Goal: Task Accomplishment & Management: Manage account settings

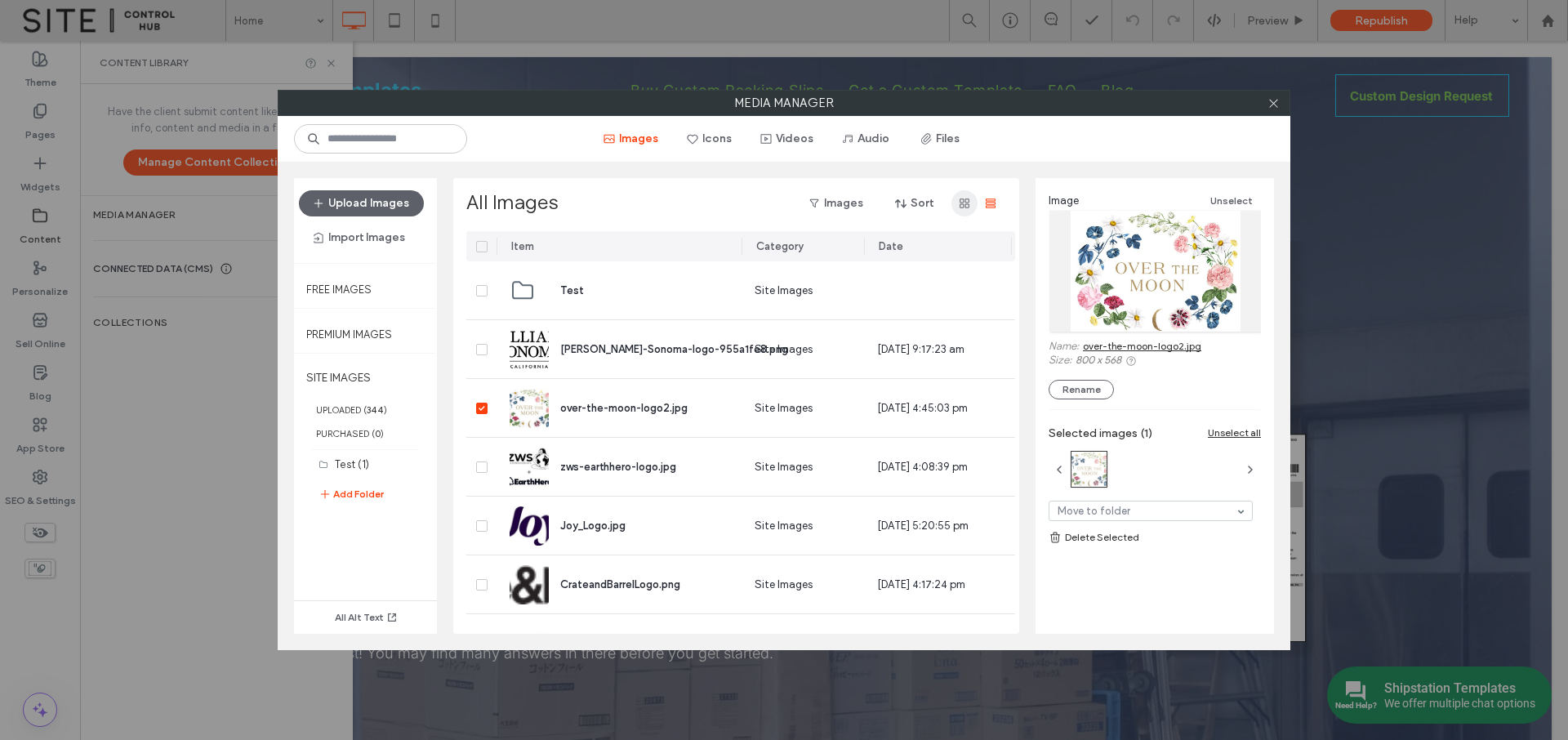
click at [961, 205] on icon "button" at bounding box center [964, 203] width 13 height 13
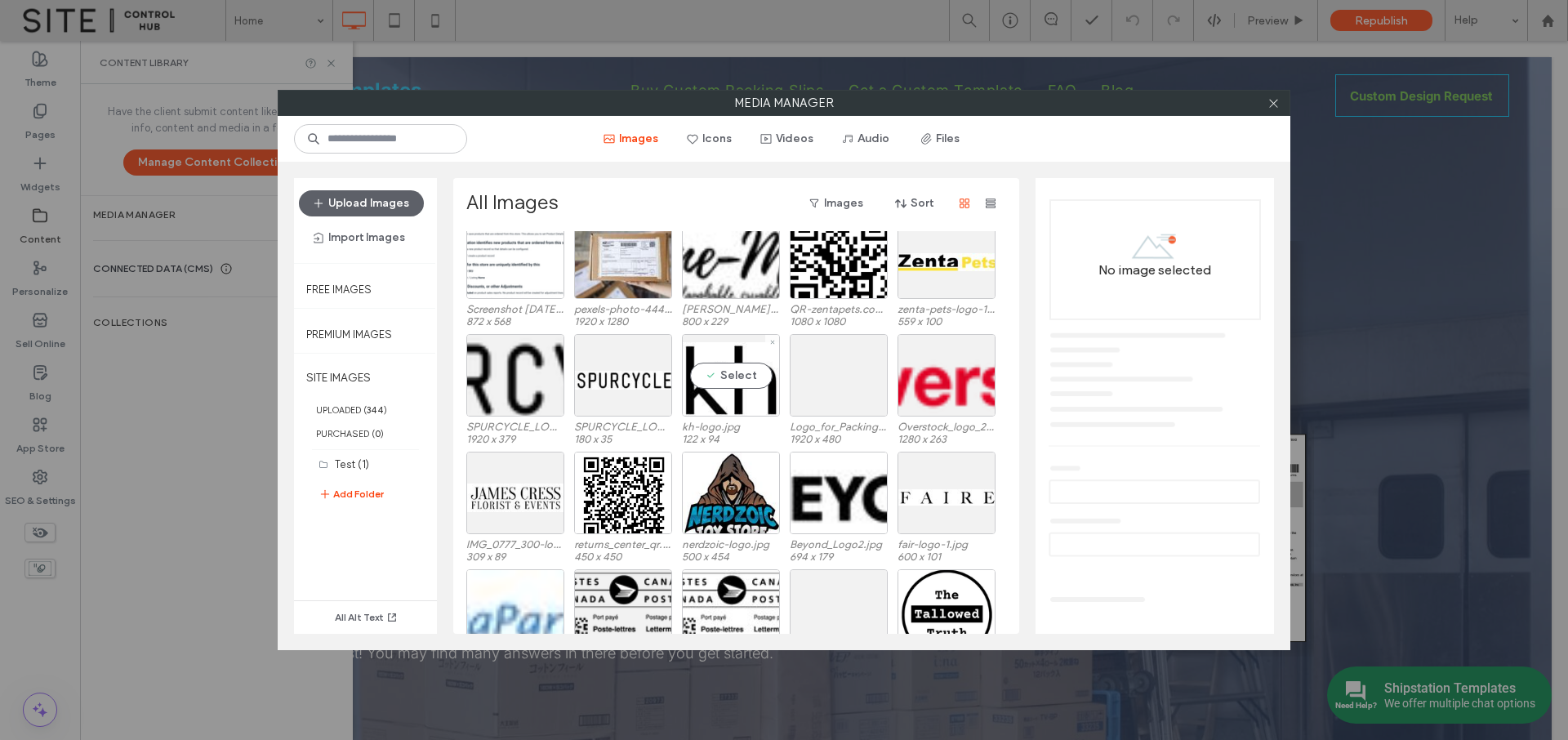
scroll to position [773, 0]
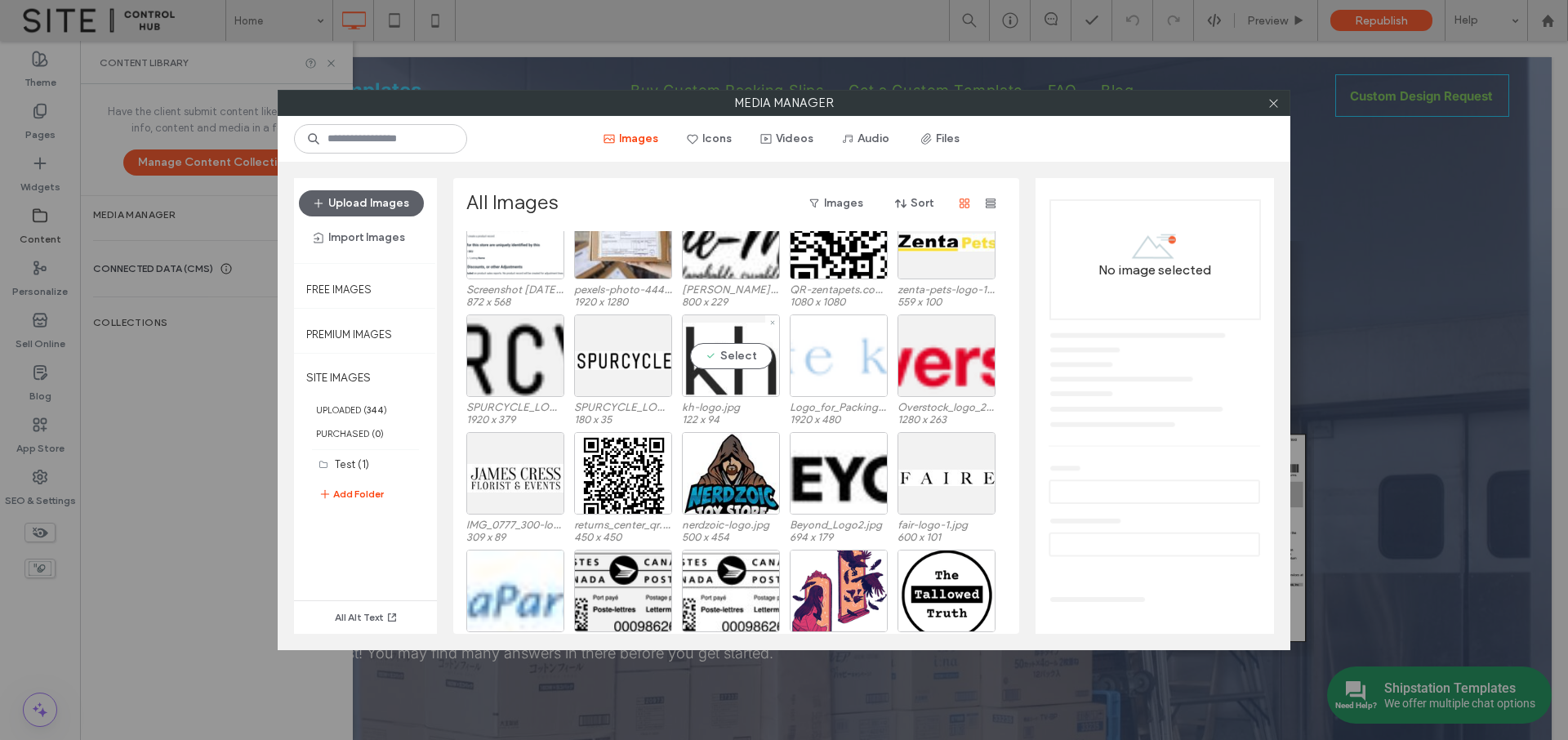
click at [710, 389] on div "Select" at bounding box center [731, 356] width 98 height 83
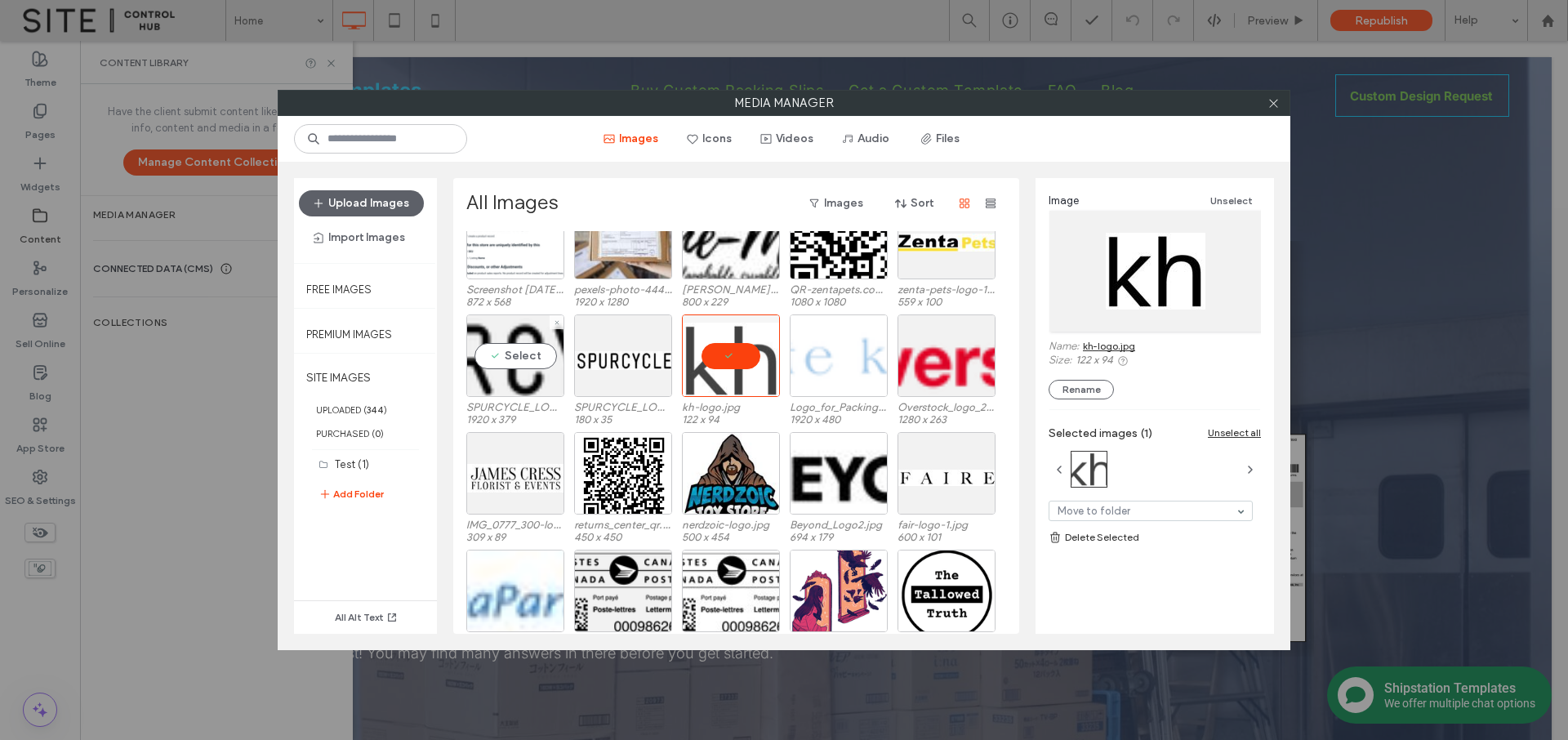
click at [528, 397] on div "Select SPURCYCLE_LOGO_BLACK_Raster.png 1920 x 379" at bounding box center [515, 369] width 98 height 110
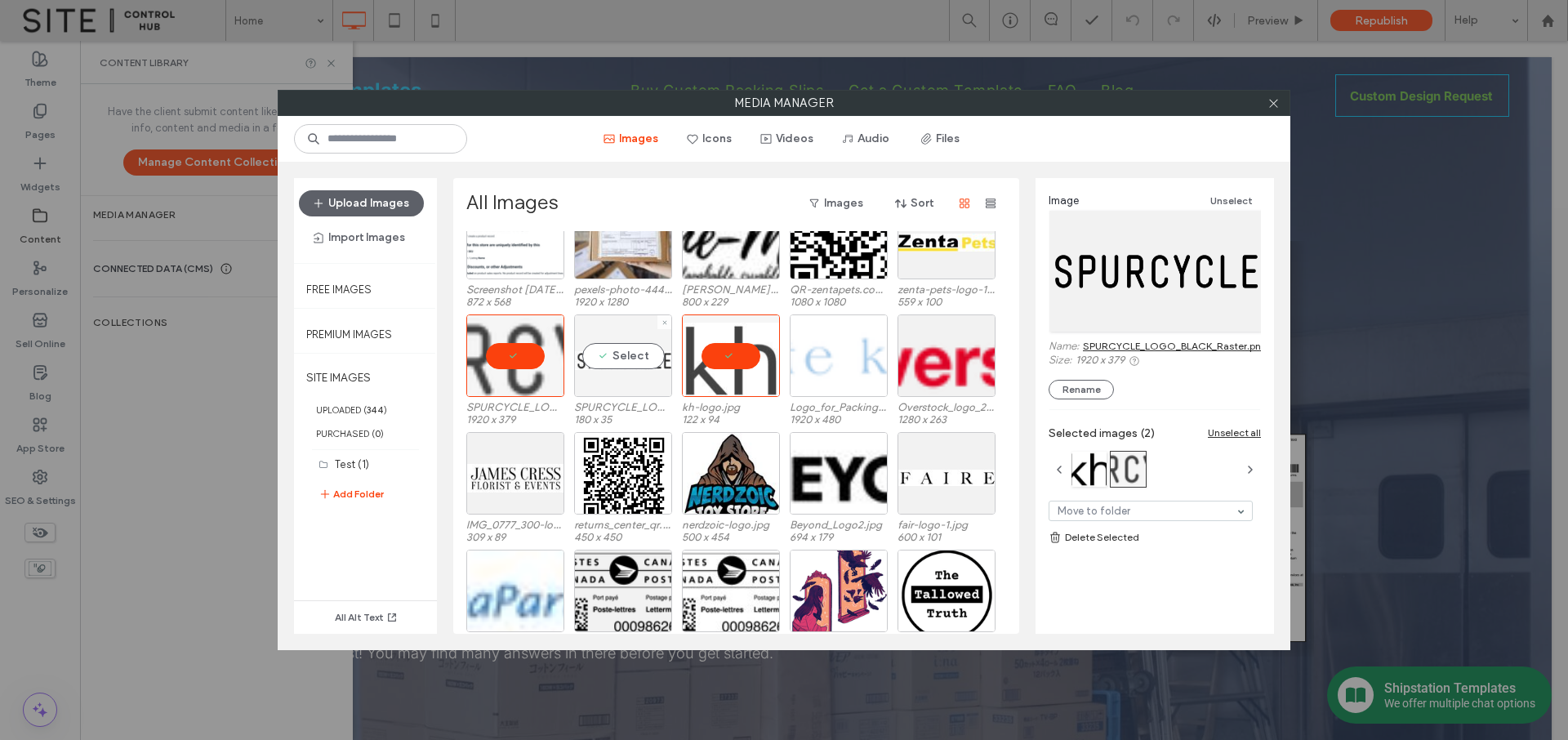
click at [617, 396] on div "Select" at bounding box center [623, 356] width 98 height 83
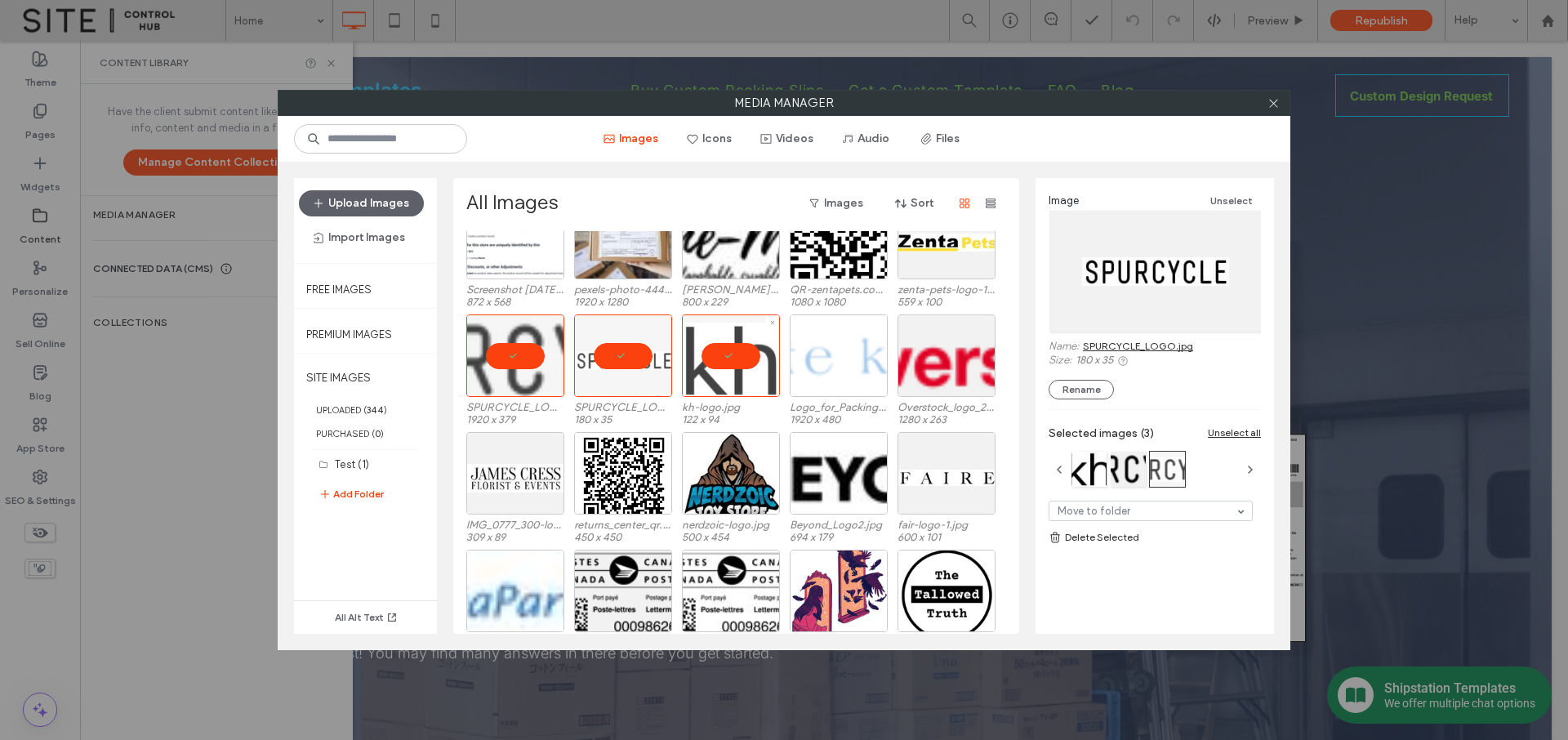
click at [721, 361] on div at bounding box center [731, 356] width 98 height 83
click at [614, 363] on div at bounding box center [623, 356] width 98 height 83
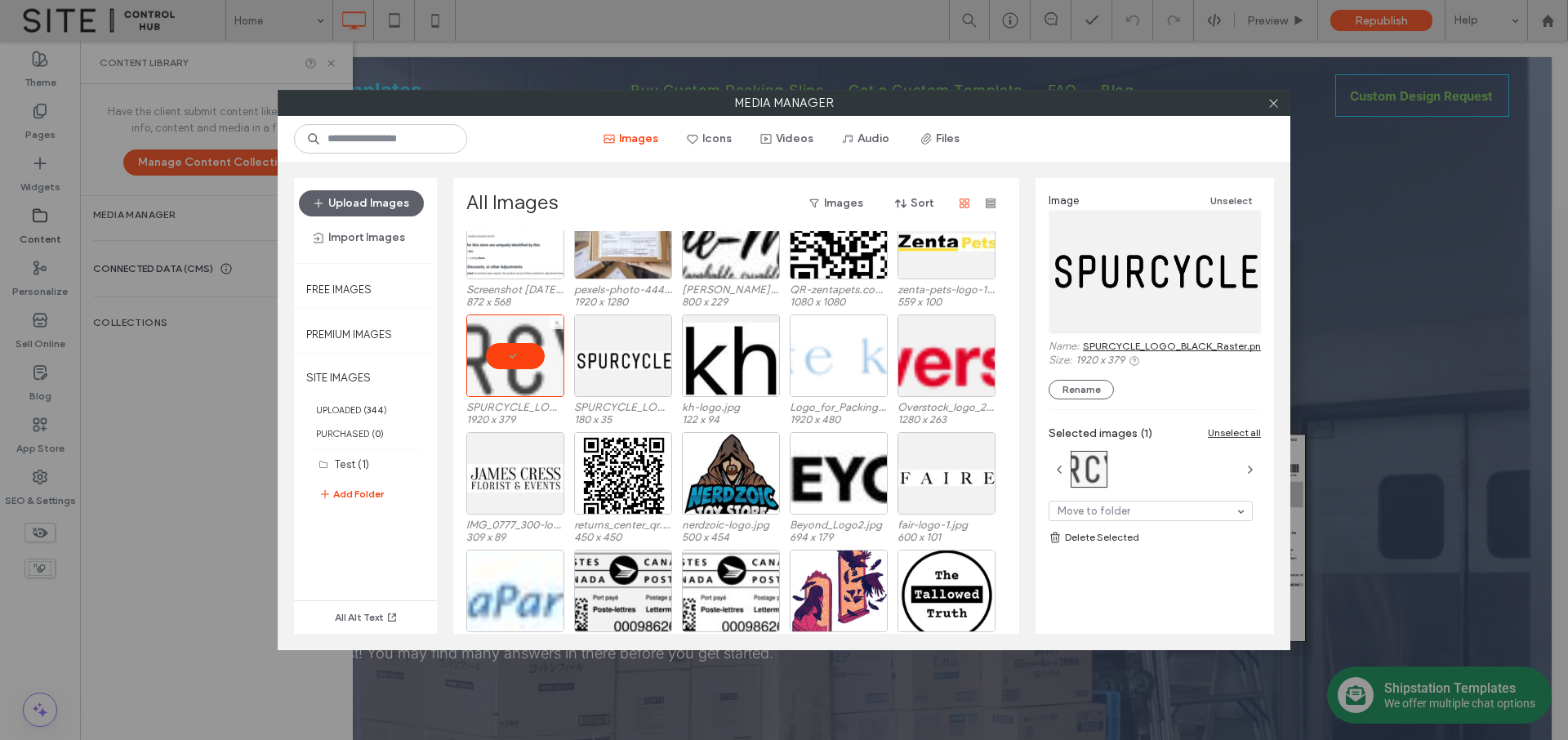
click at [524, 361] on div at bounding box center [515, 356] width 98 height 83
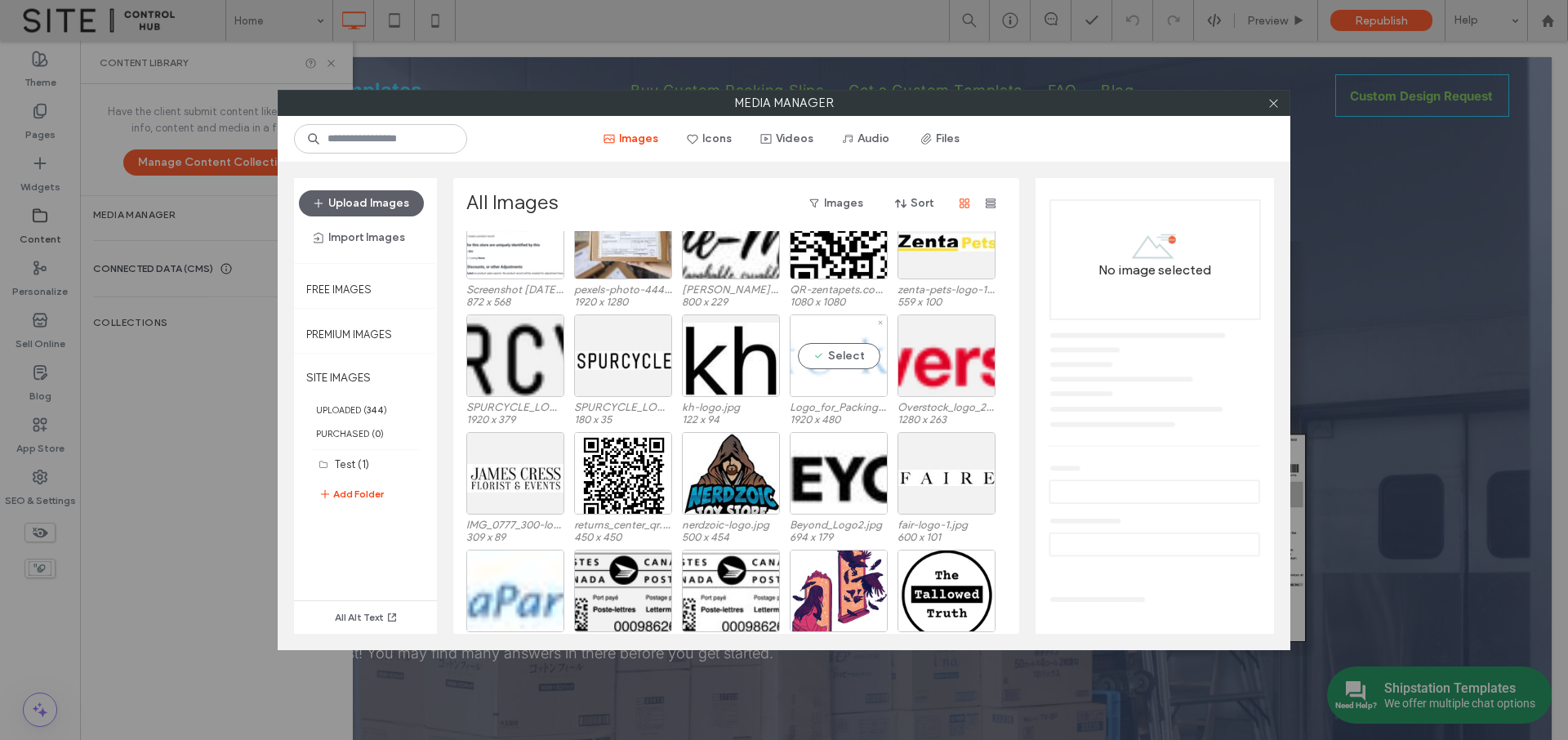
click at [829, 390] on div "Select" at bounding box center [838, 356] width 98 height 83
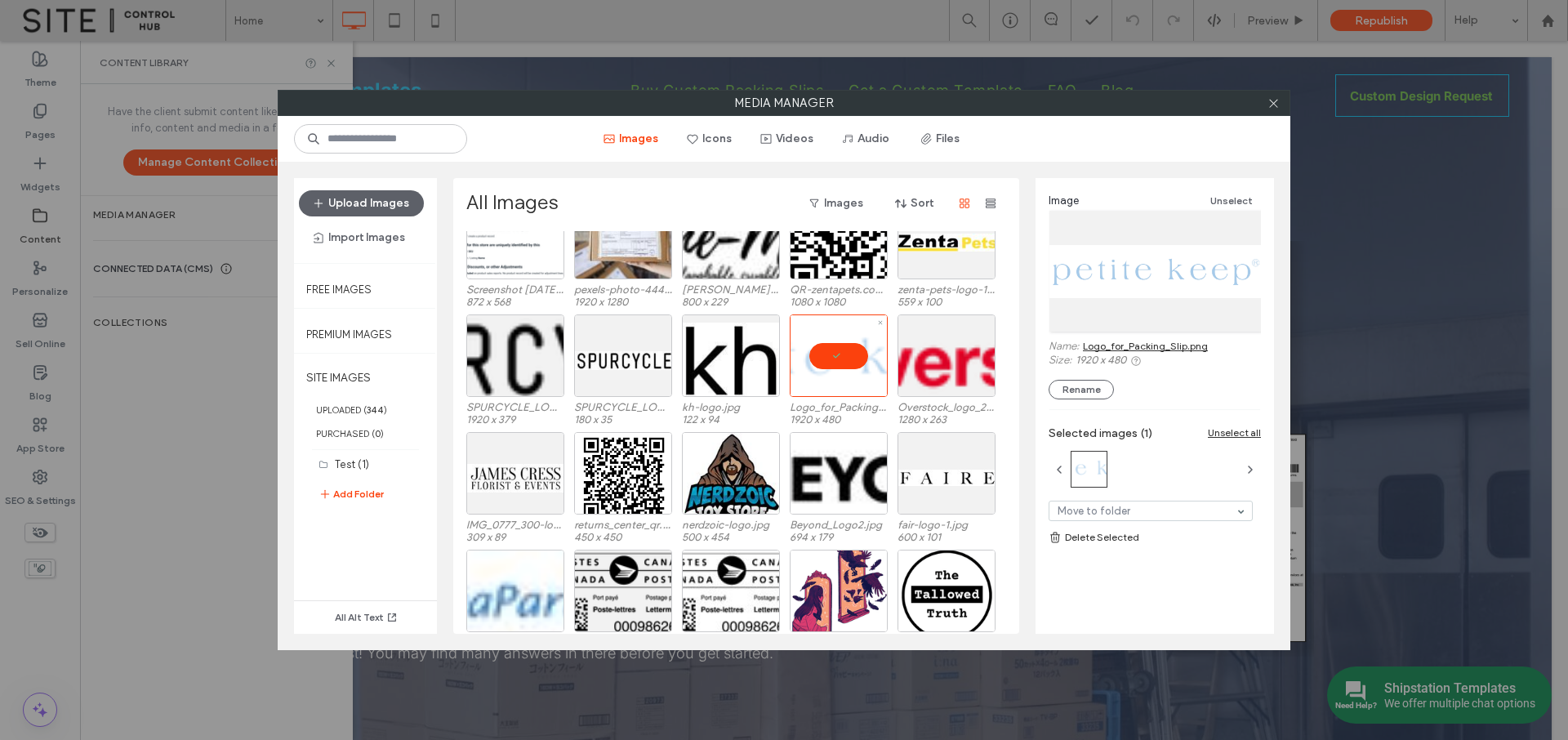
click at [832, 356] on div at bounding box center [838, 356] width 98 height 83
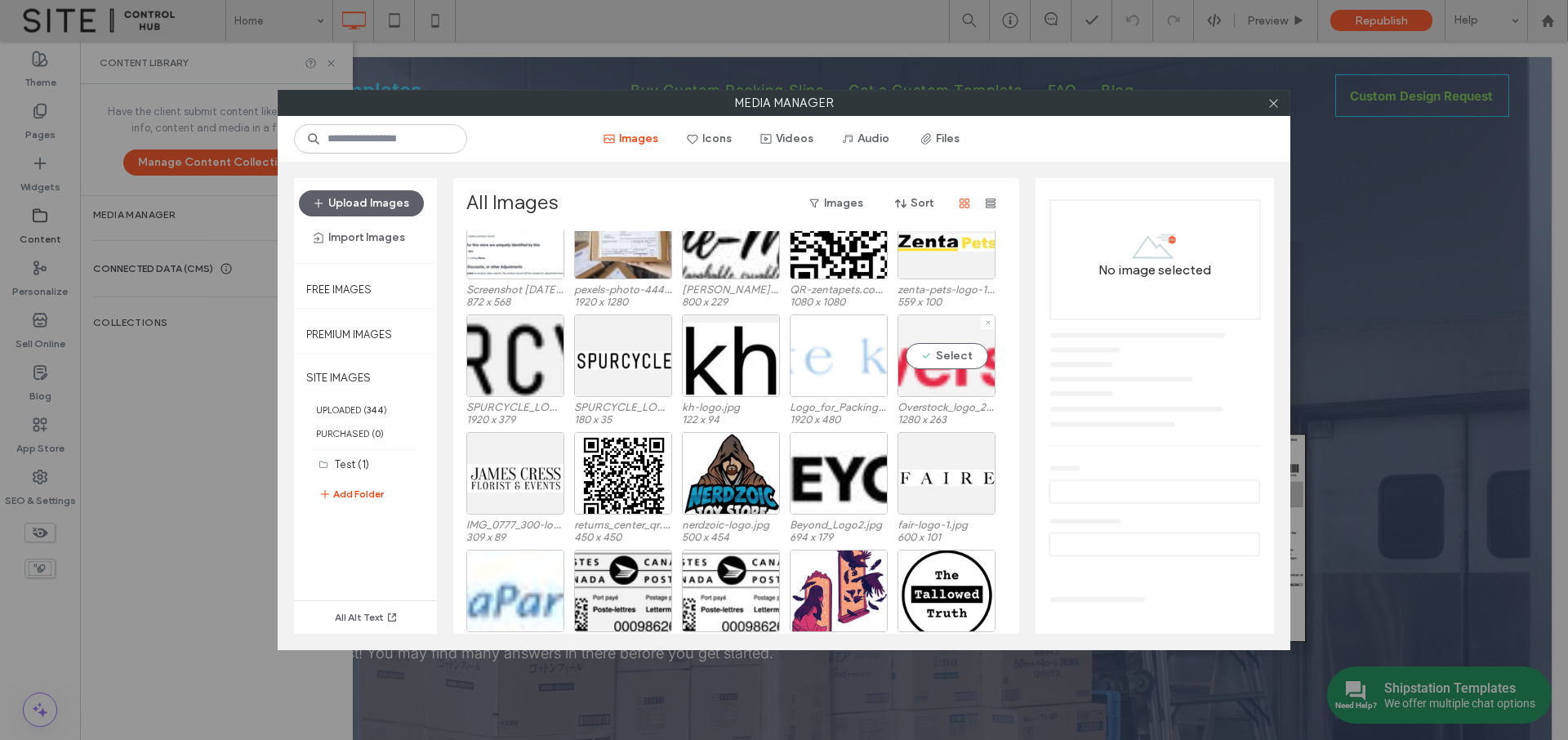
click at [954, 367] on div "Select" at bounding box center [947, 356] width 98 height 83
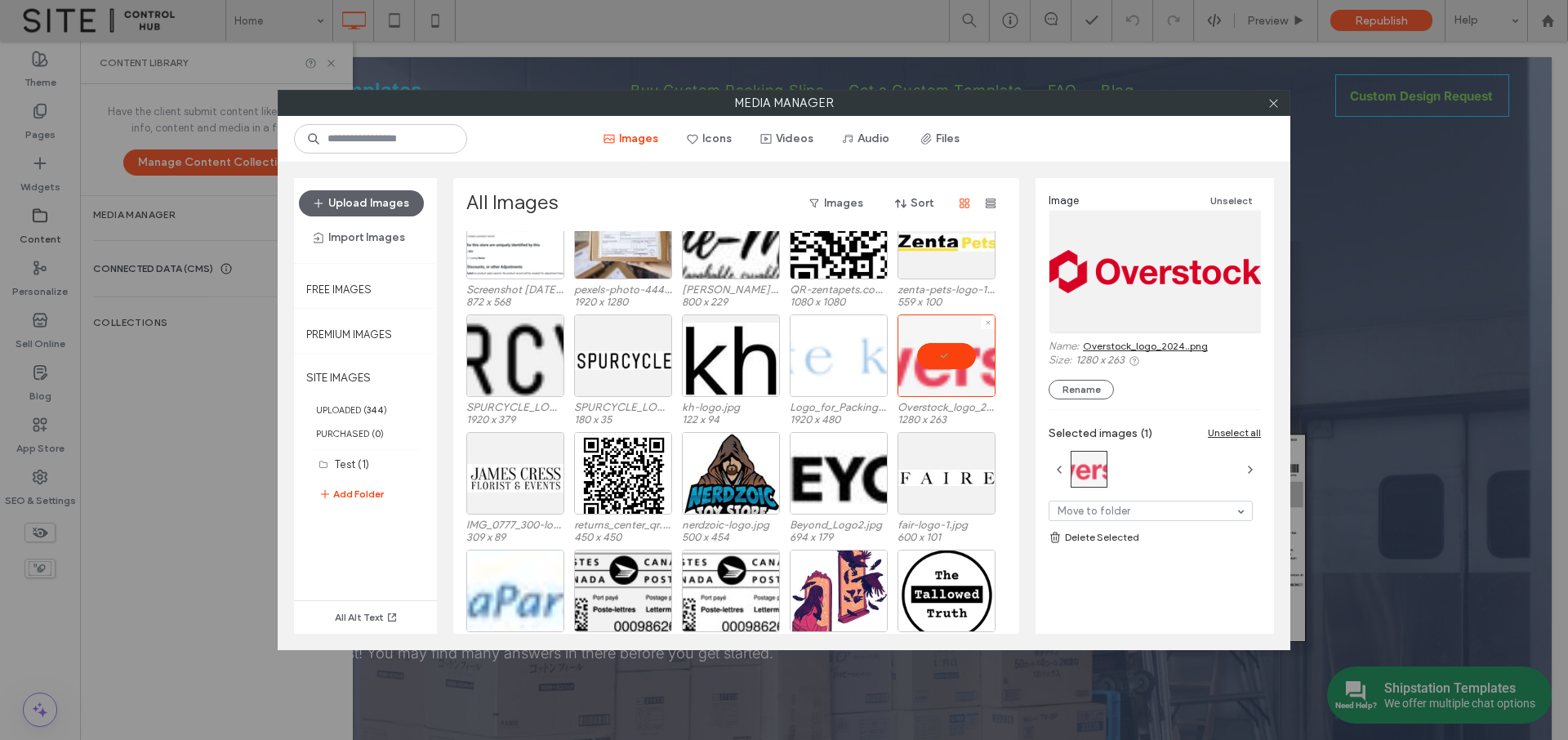
click at [953, 363] on div at bounding box center [947, 356] width 98 height 83
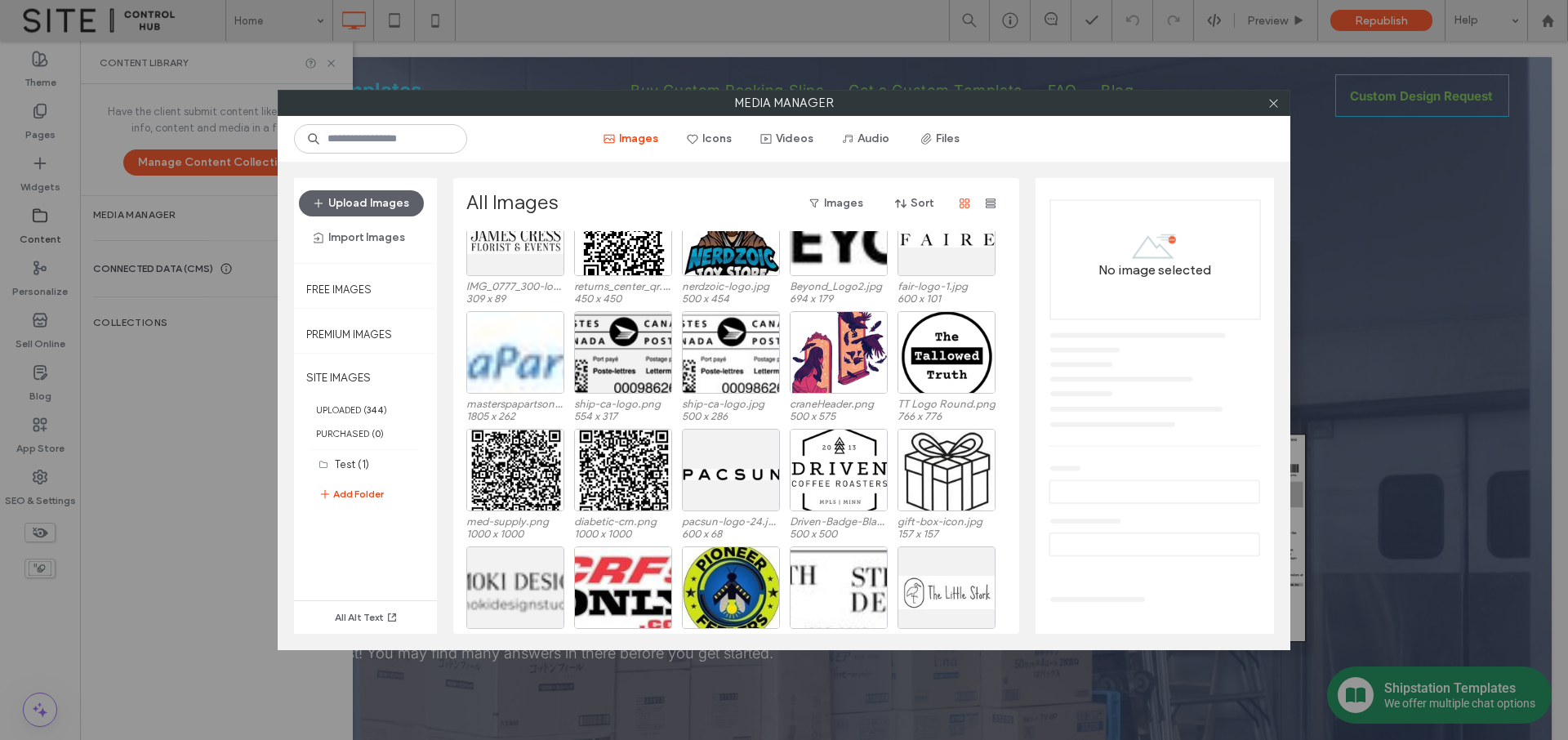
scroll to position [1074, 0]
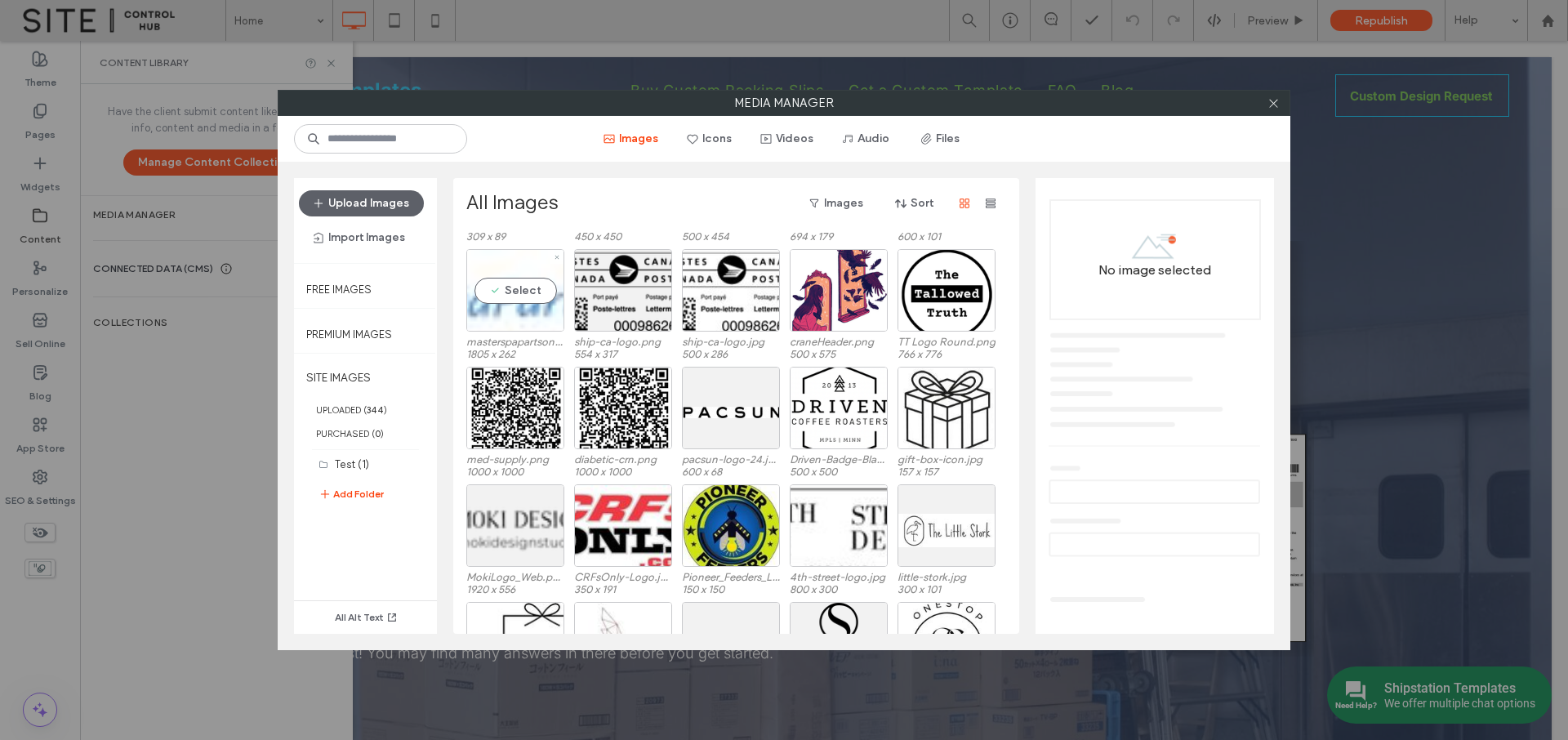
click at [534, 313] on div "Select" at bounding box center [515, 291] width 98 height 83
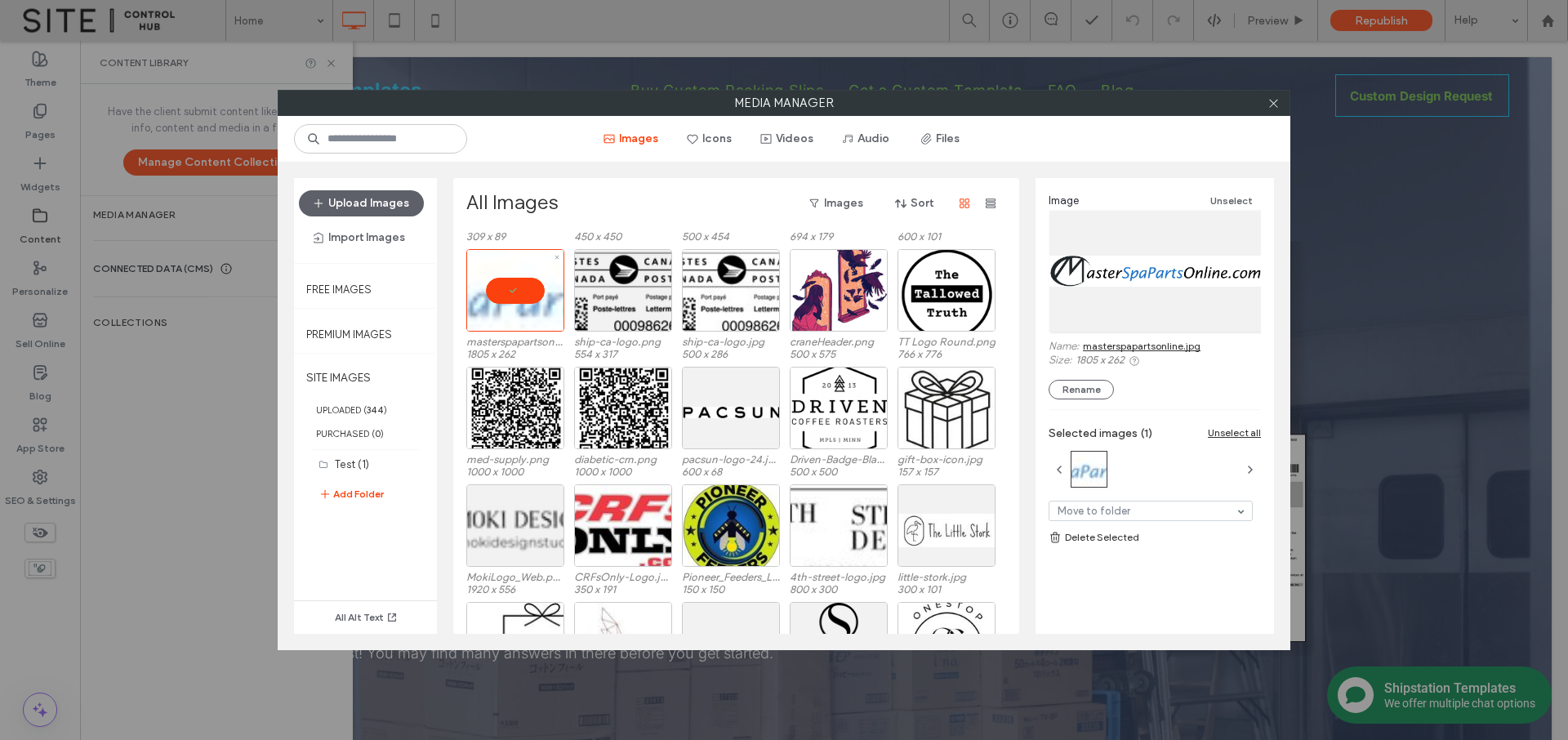
click at [533, 299] on div at bounding box center [515, 291] width 98 height 83
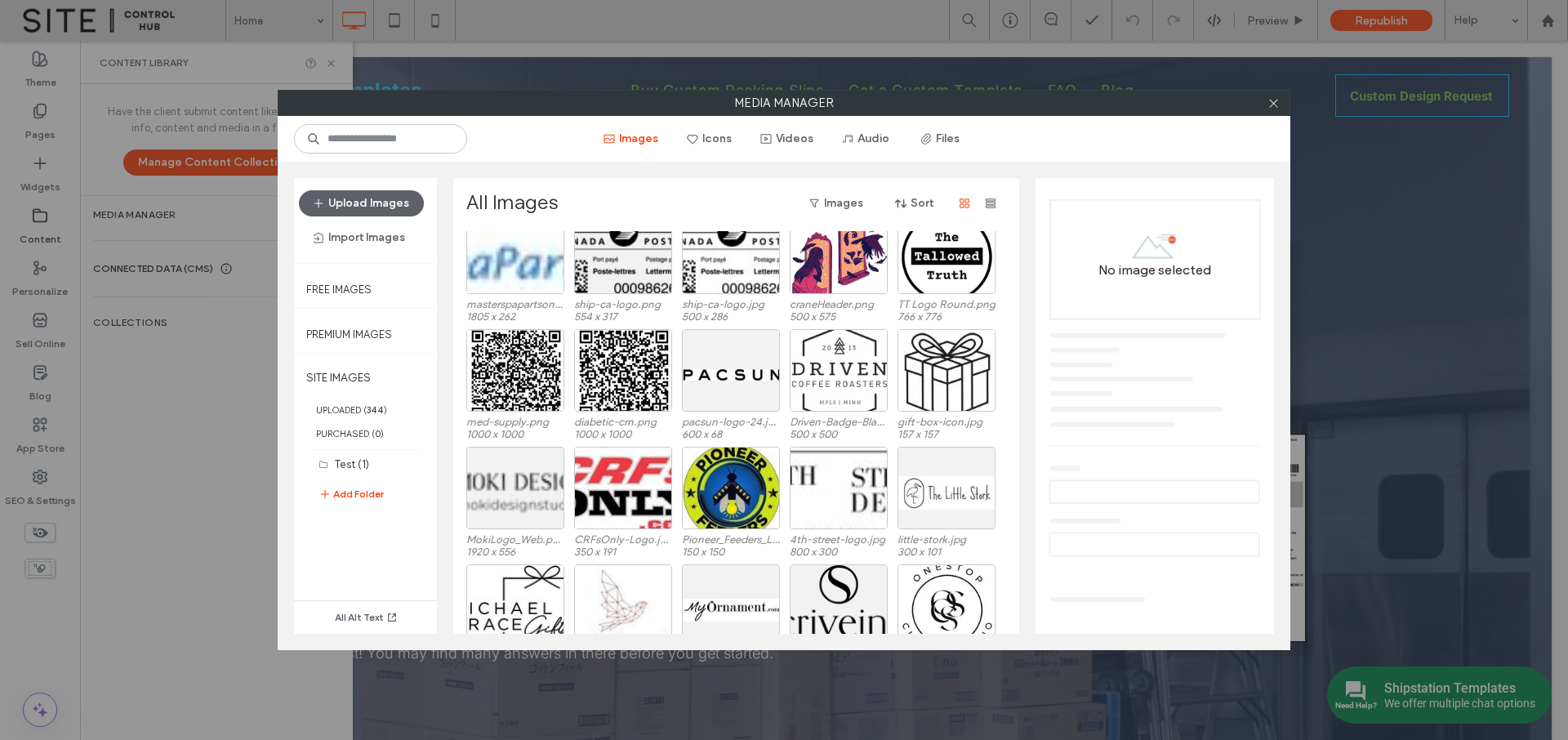
scroll to position [1164, 0]
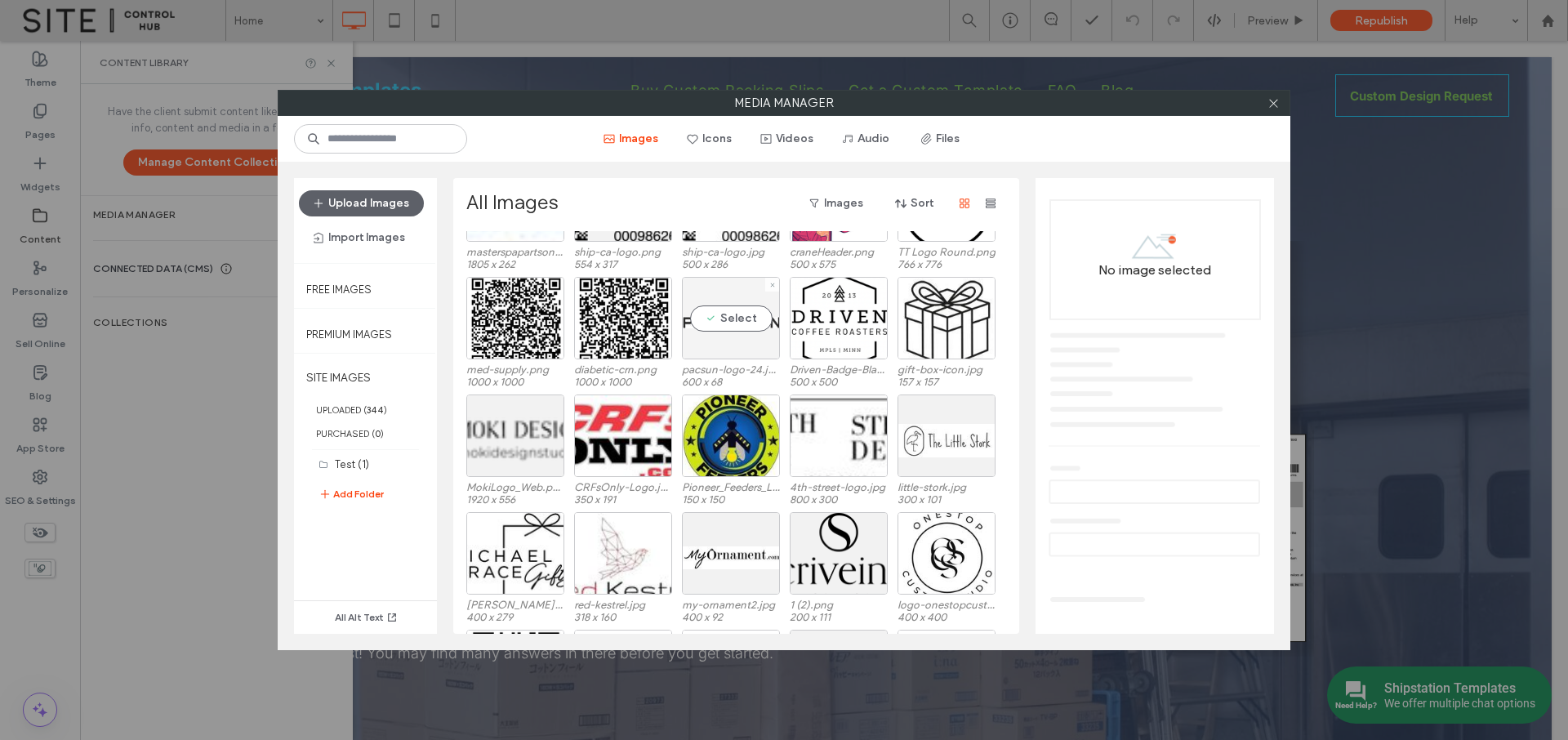
click at [734, 316] on div "Select" at bounding box center [731, 318] width 98 height 83
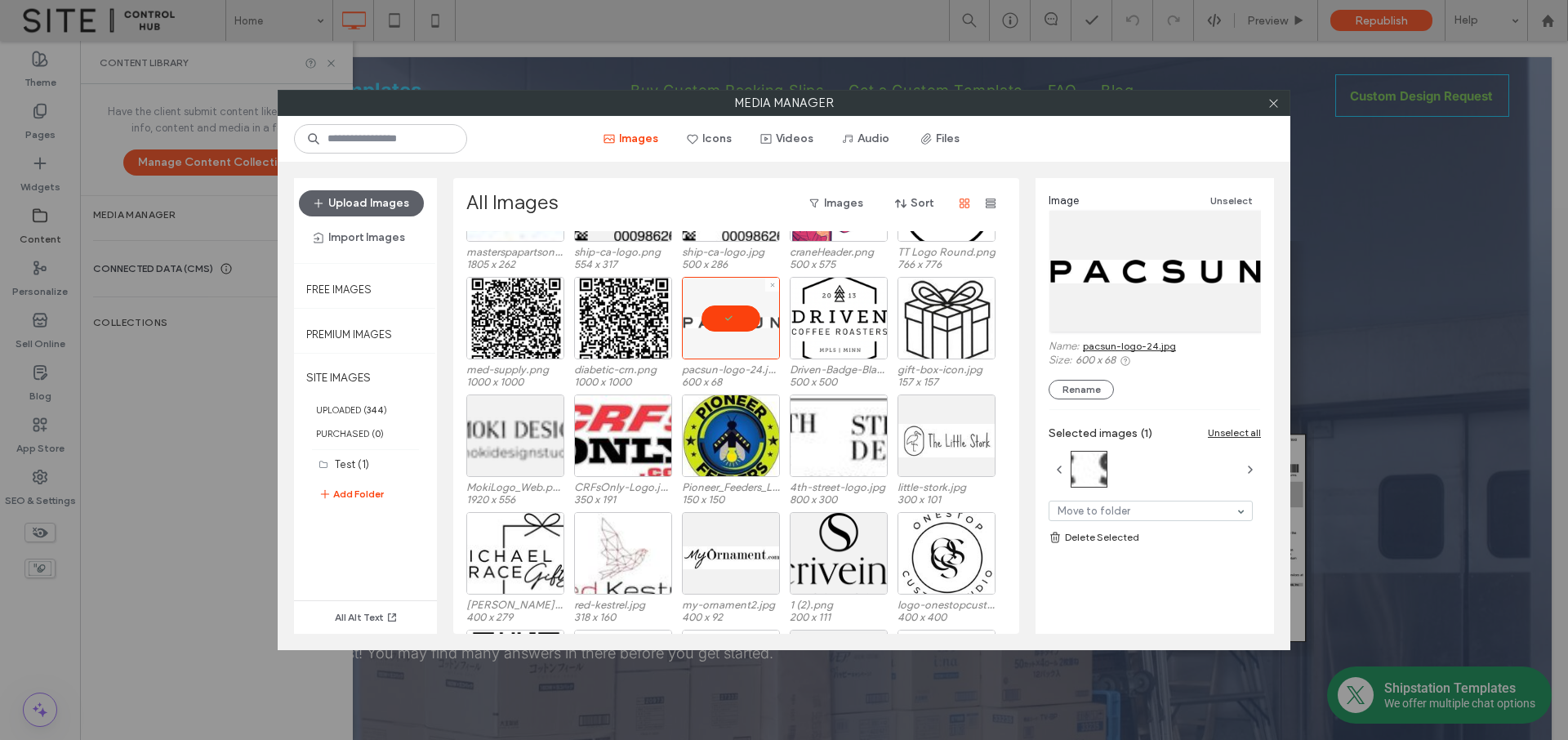
click at [728, 321] on div at bounding box center [731, 318] width 98 height 83
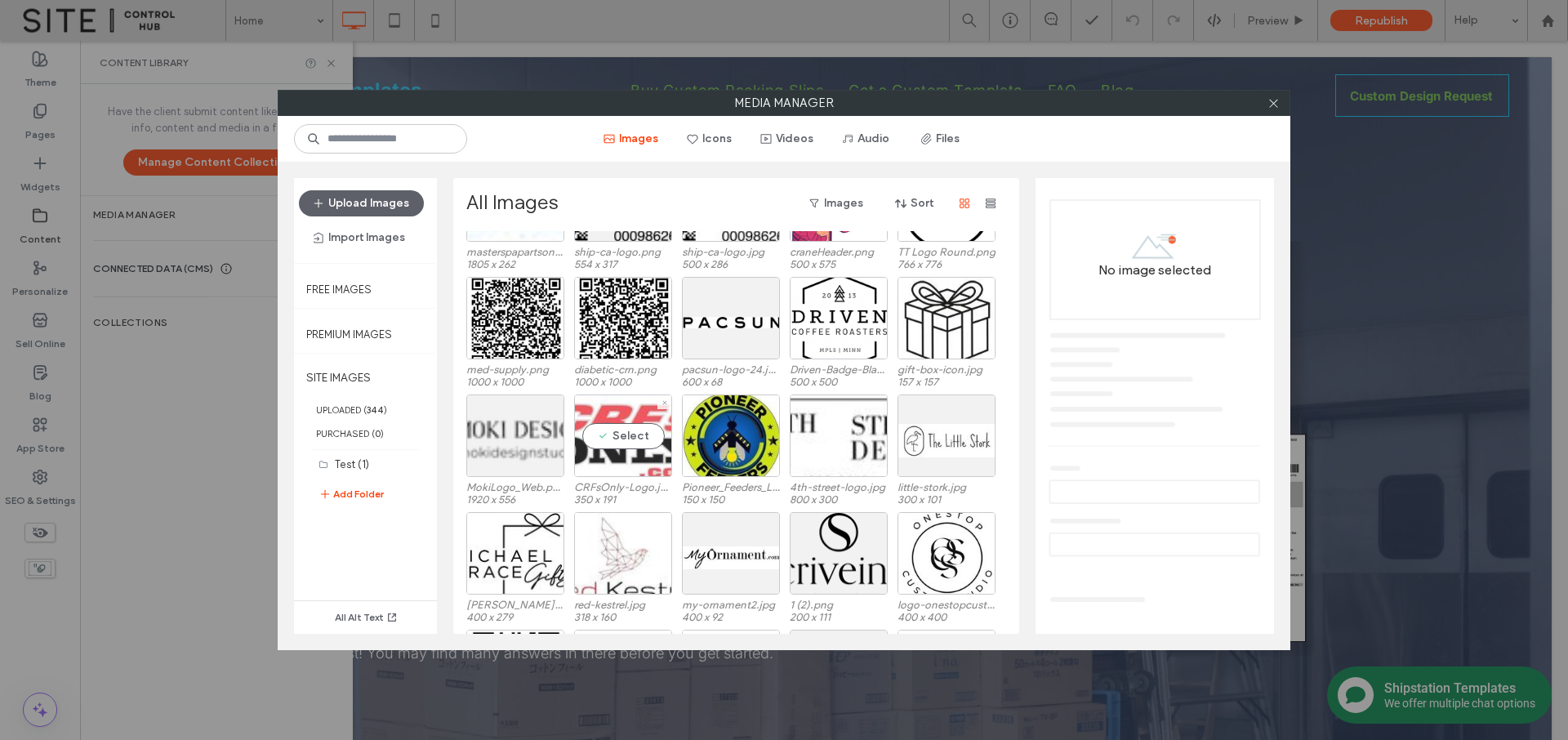
click at [624, 437] on div "Select" at bounding box center [623, 436] width 98 height 83
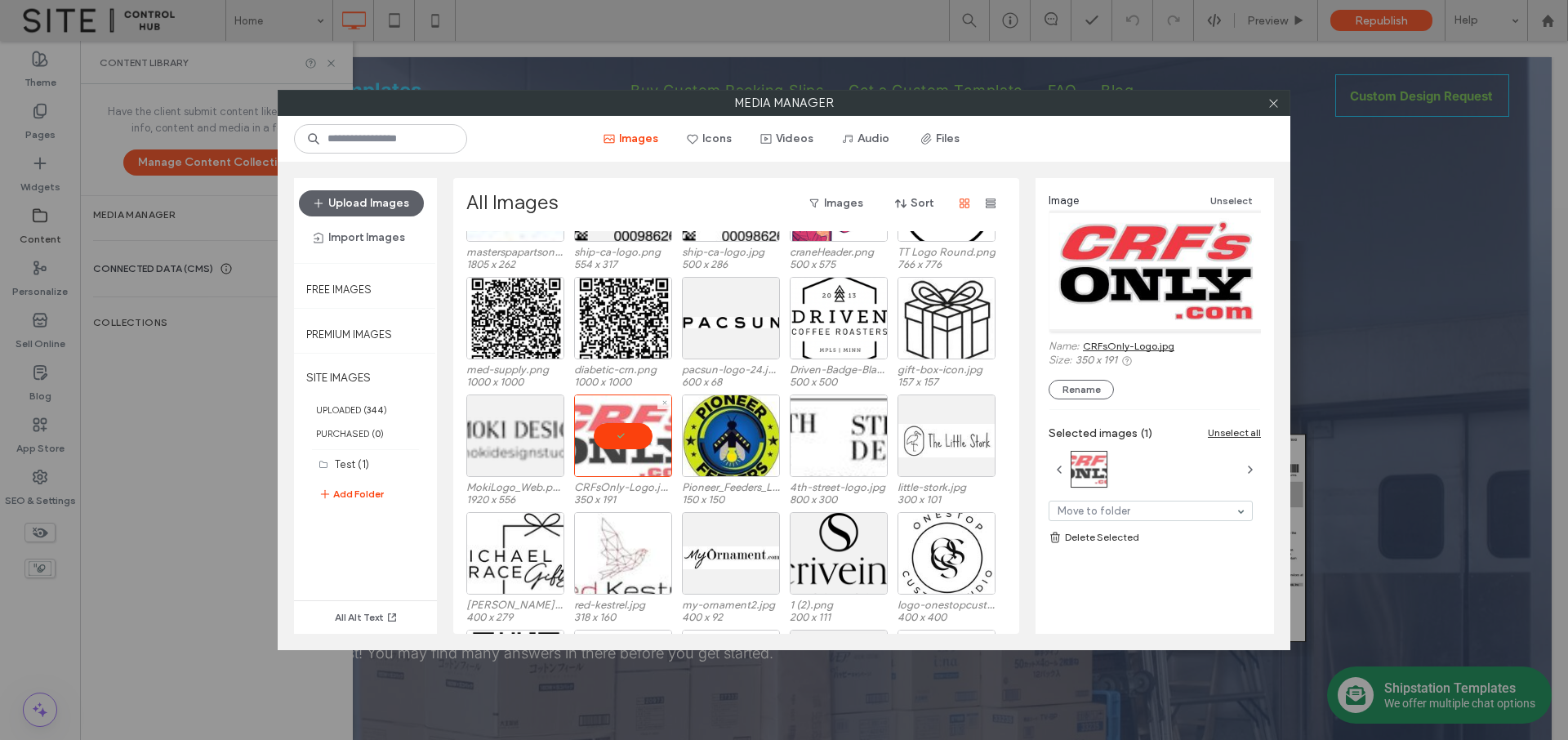
click at [624, 437] on div at bounding box center [623, 436] width 98 height 83
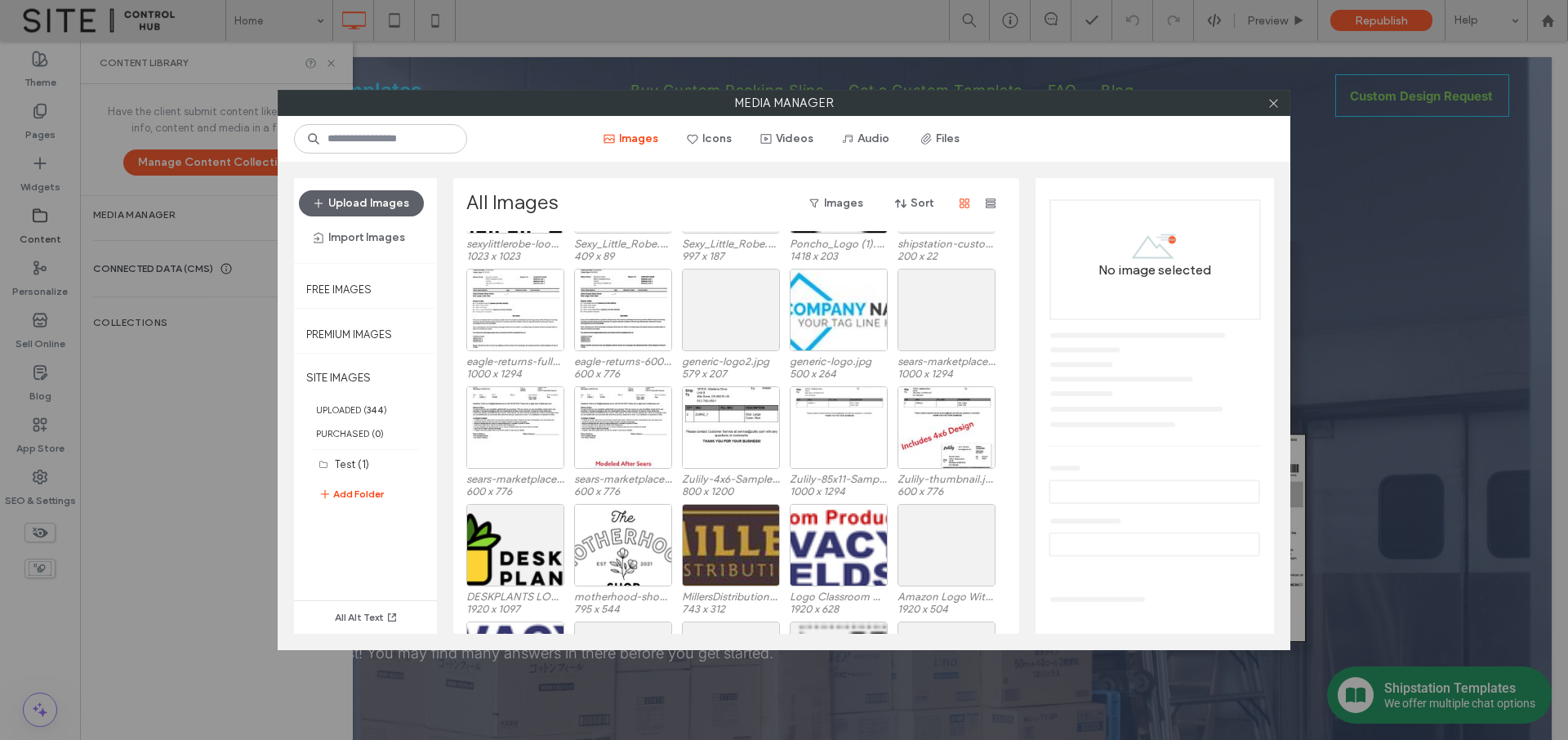
scroll to position [3470, 0]
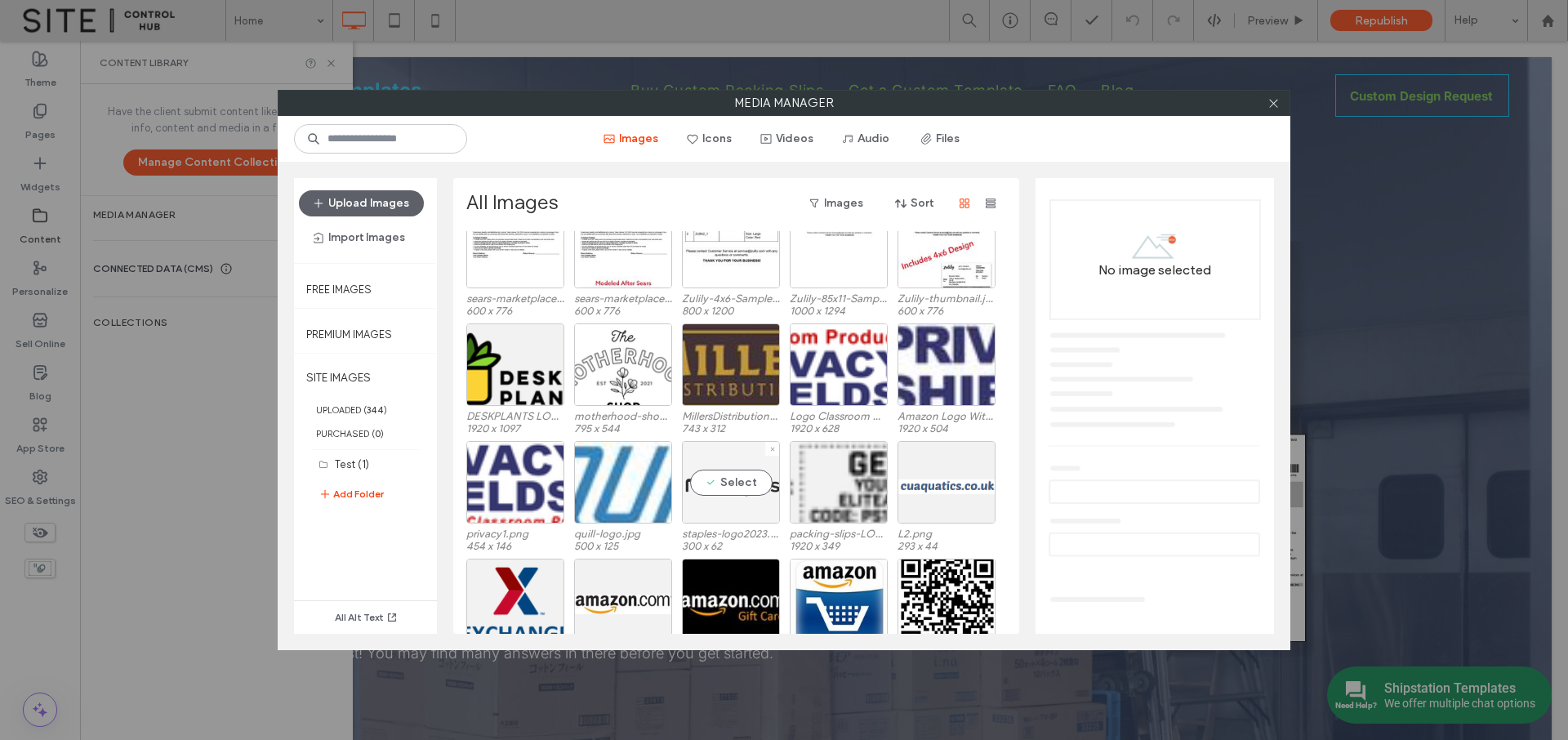
click at [743, 482] on div "Select" at bounding box center [731, 482] width 98 height 83
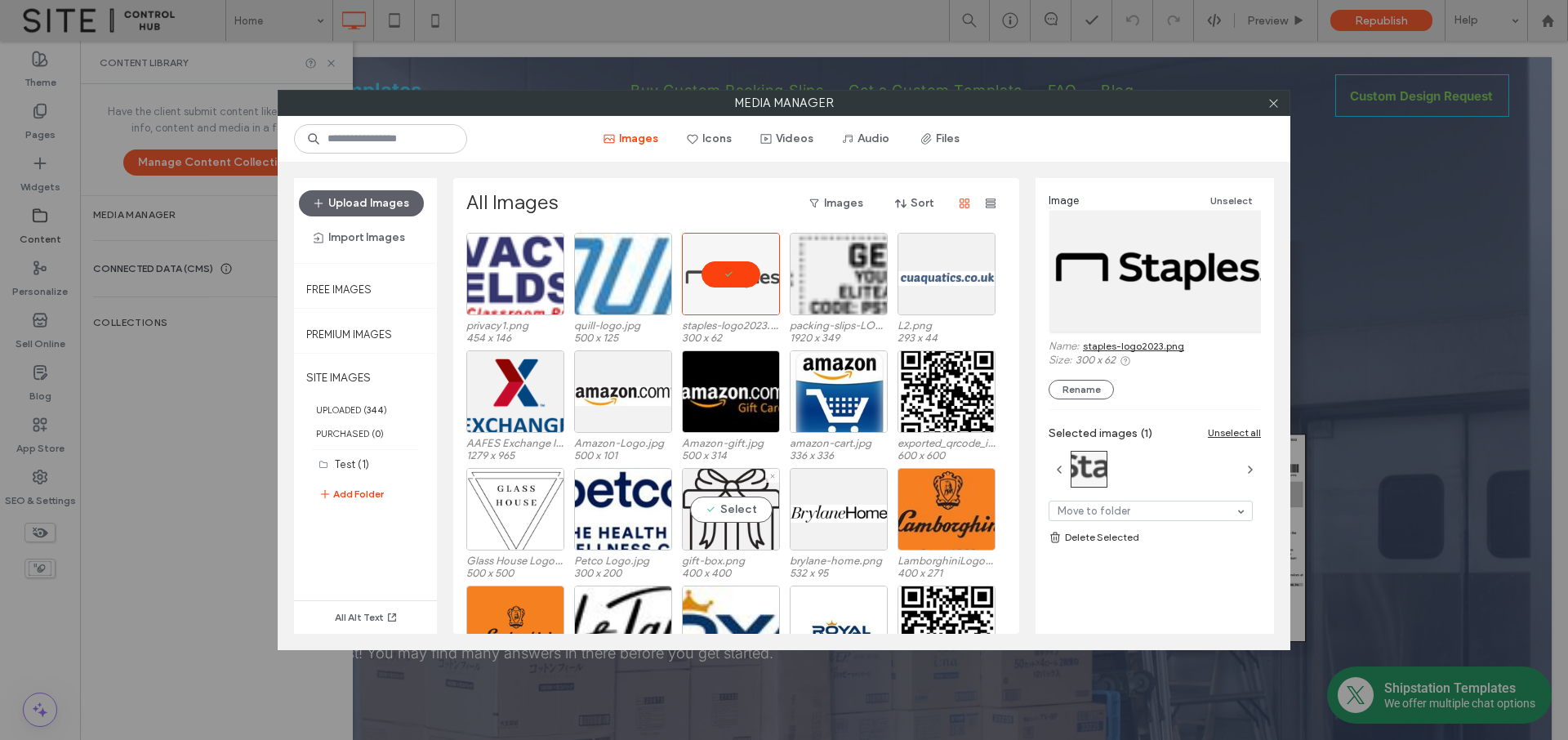
scroll to position [3676, 0]
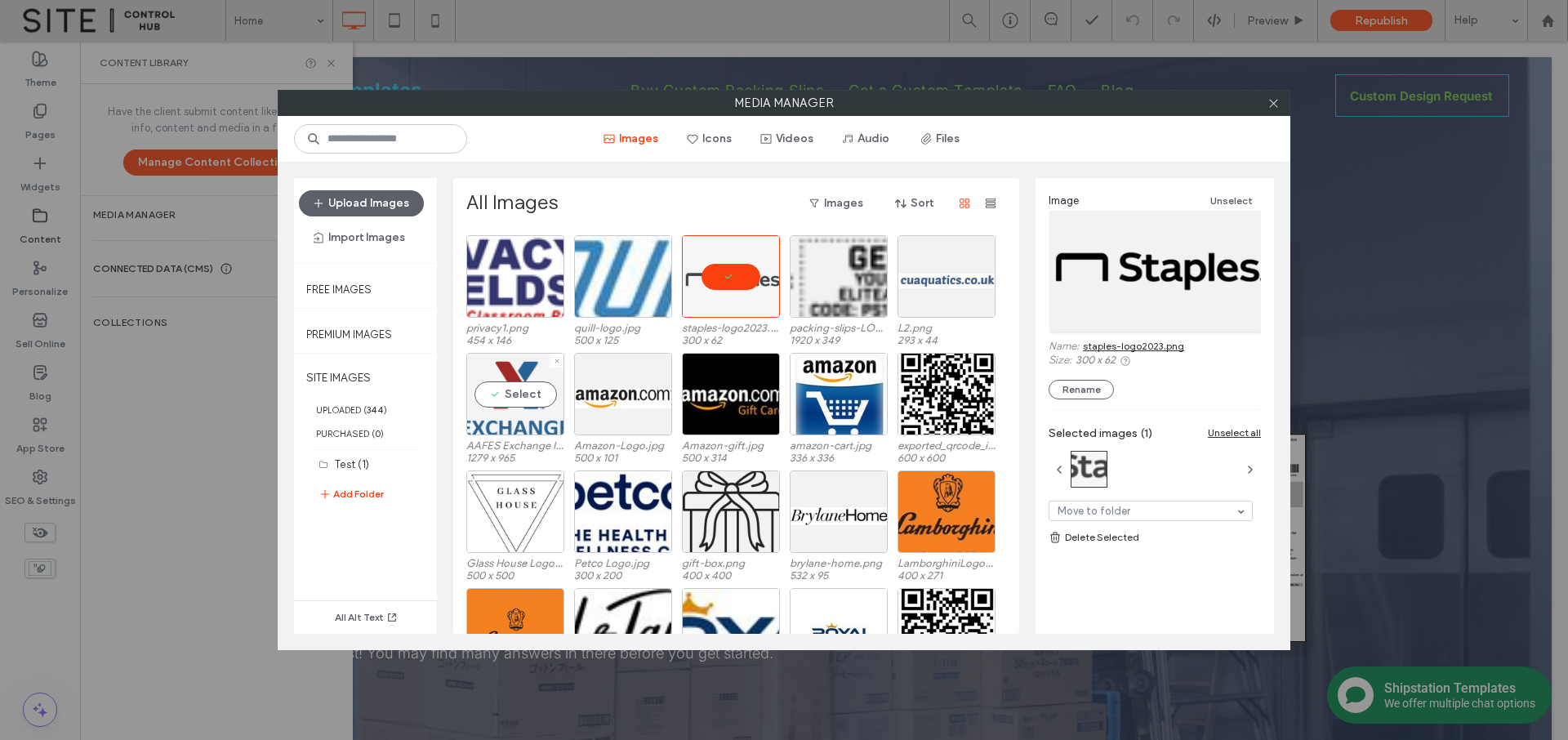
click at [531, 377] on div "Select" at bounding box center [515, 394] width 98 height 83
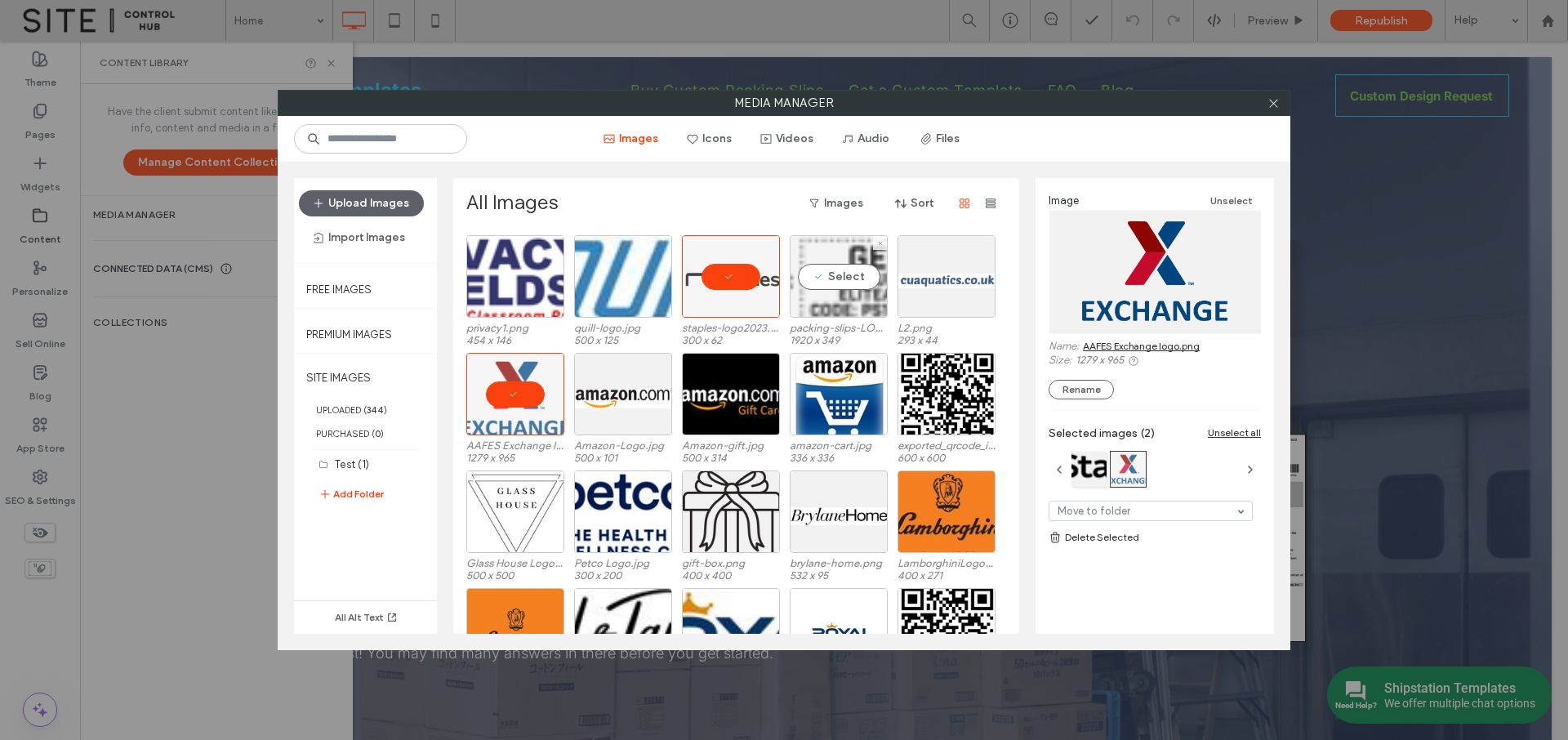
click at [830, 296] on div "Select" at bounding box center [838, 277] width 98 height 83
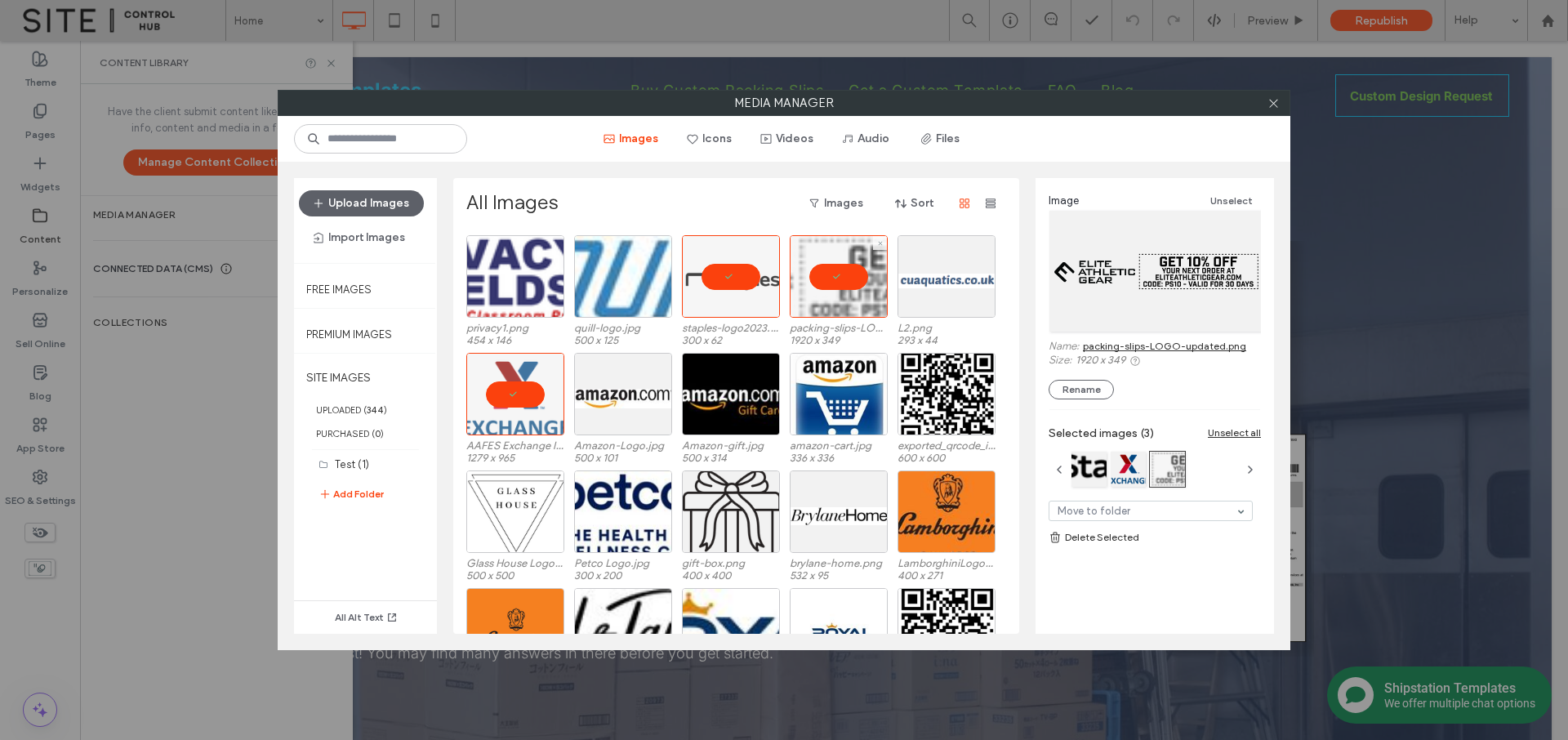
click at [841, 283] on div at bounding box center [838, 277] width 98 height 83
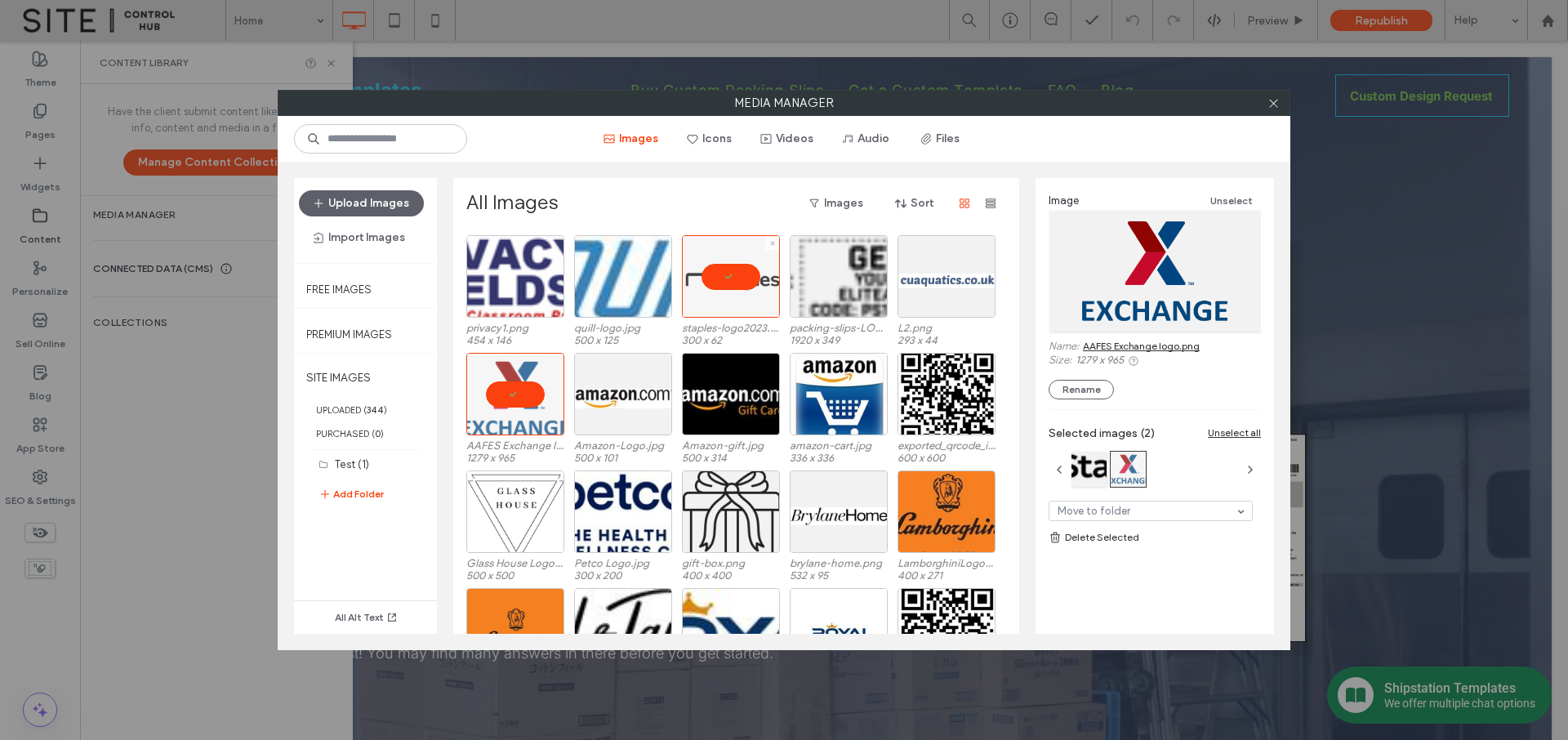
click at [729, 280] on div at bounding box center [731, 277] width 98 height 83
click at [648, 278] on div "Select" at bounding box center [623, 277] width 98 height 83
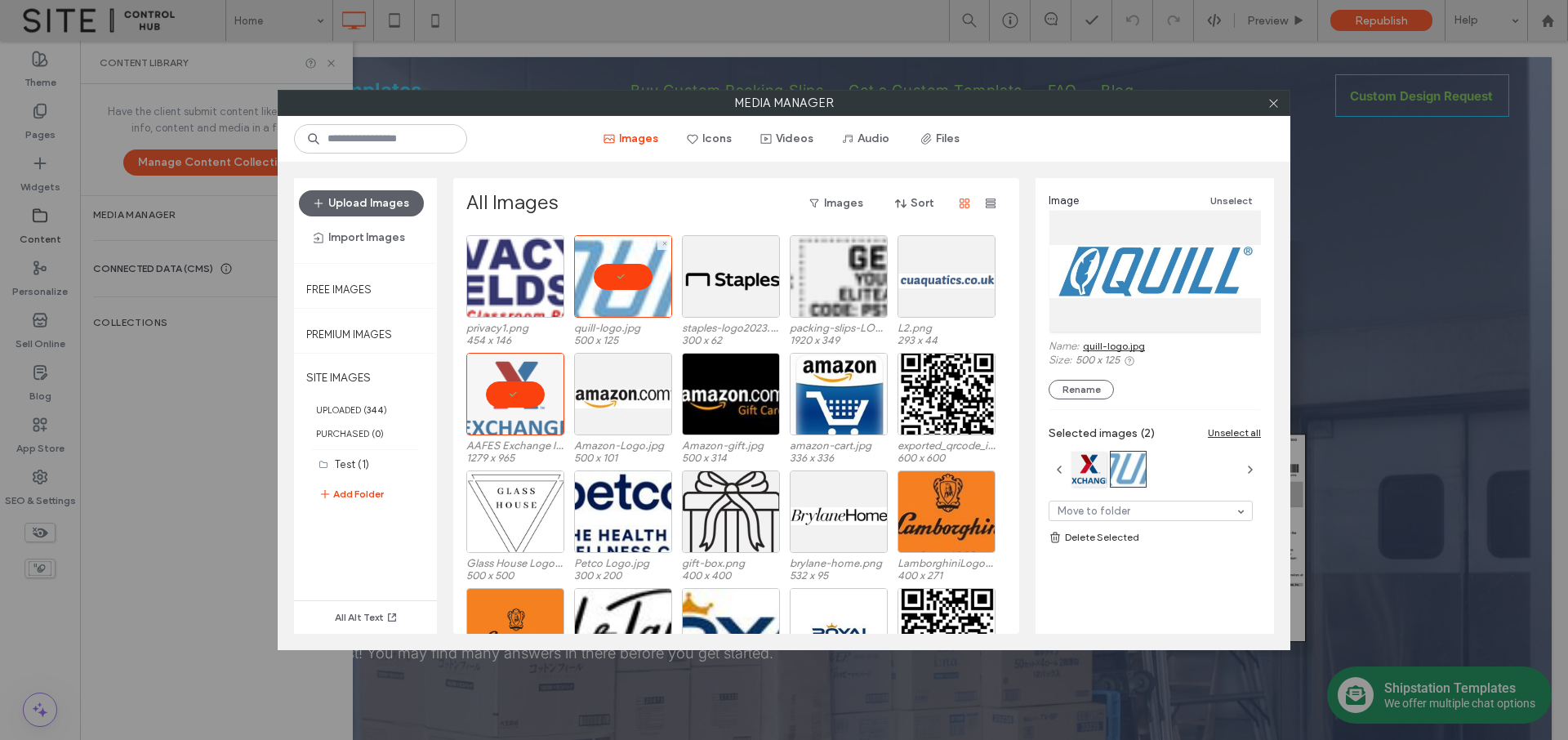
click at [648, 278] on div at bounding box center [623, 277] width 98 height 83
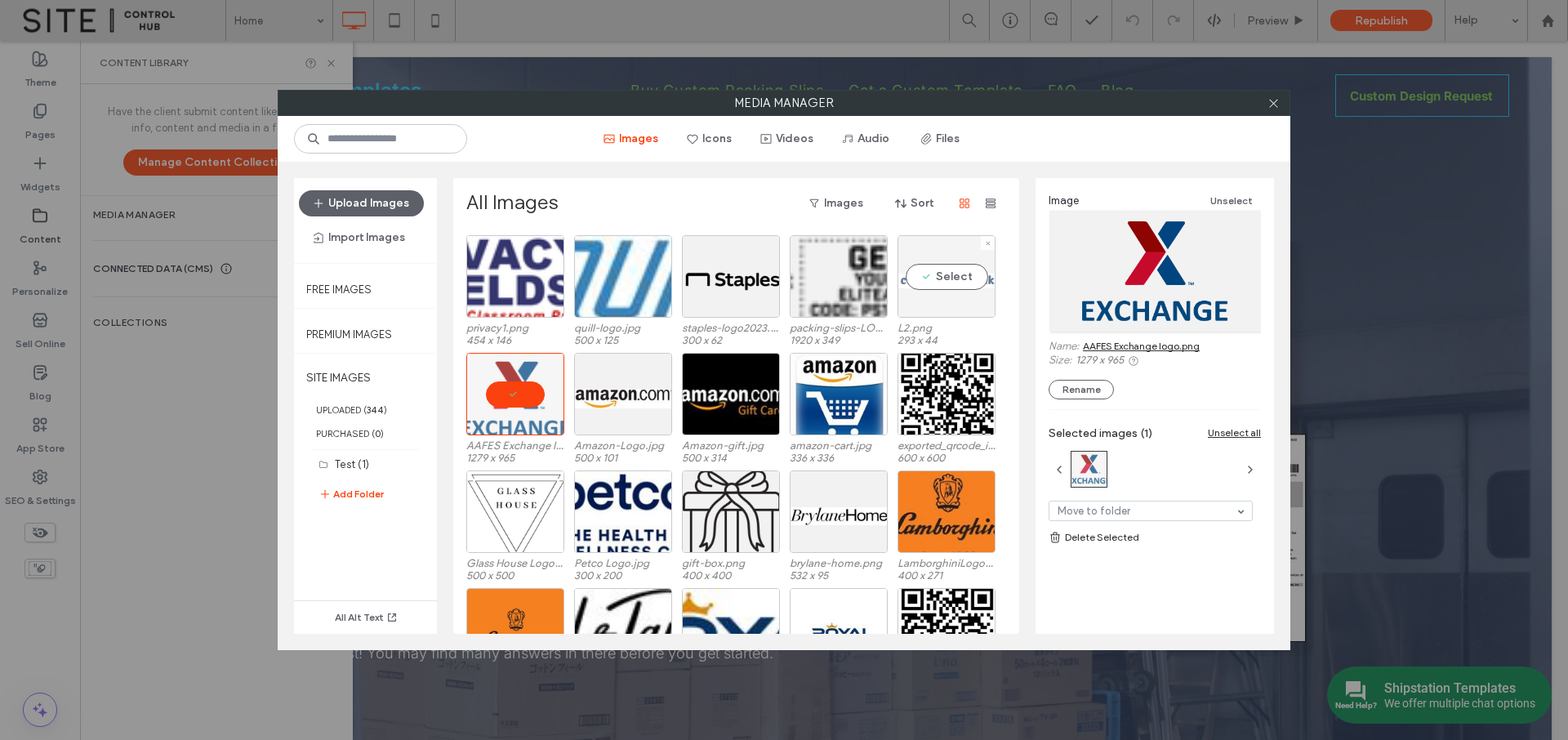
click at [917, 279] on div "Select" at bounding box center [947, 277] width 98 height 83
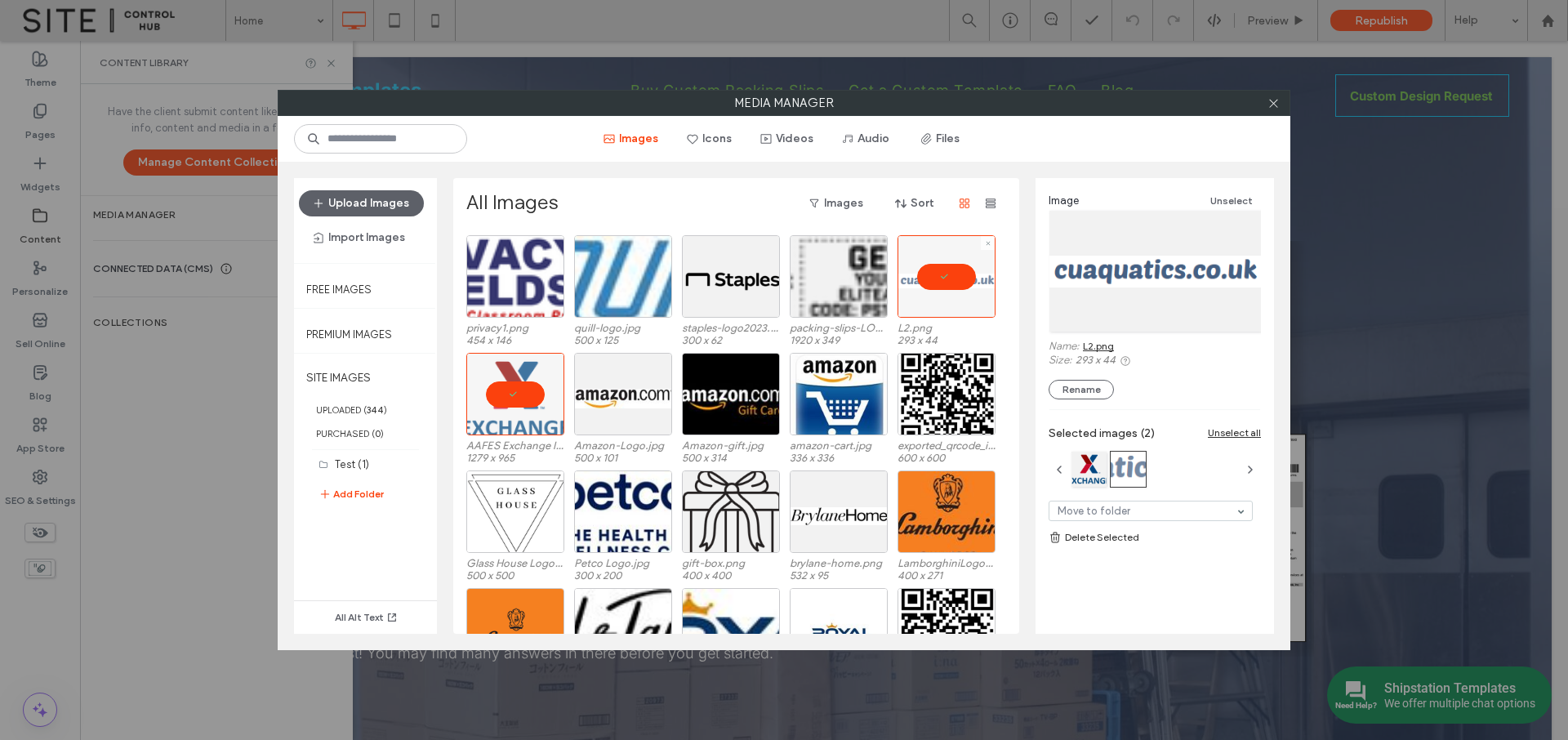
click at [941, 279] on div at bounding box center [947, 277] width 98 height 83
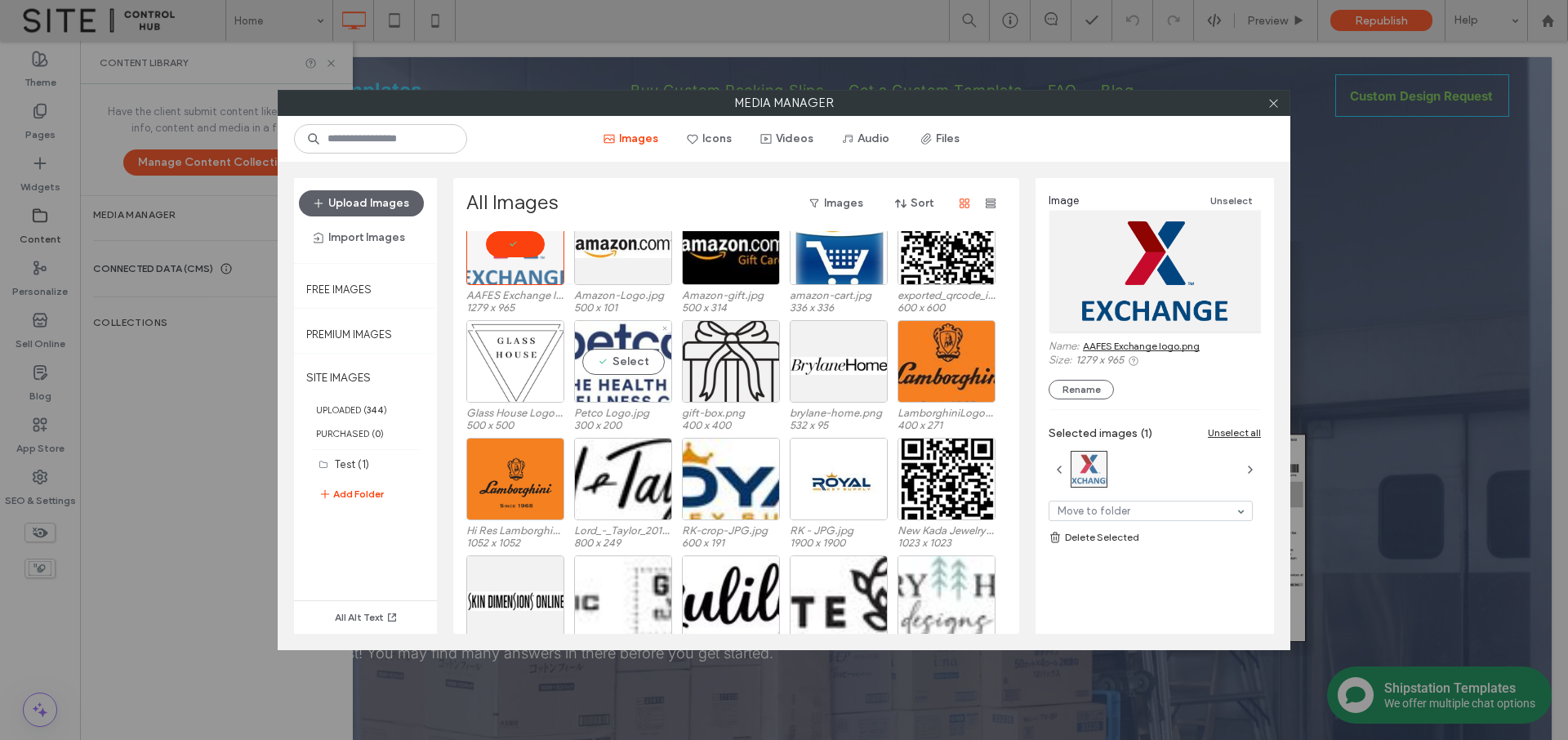
scroll to position [3871, 0]
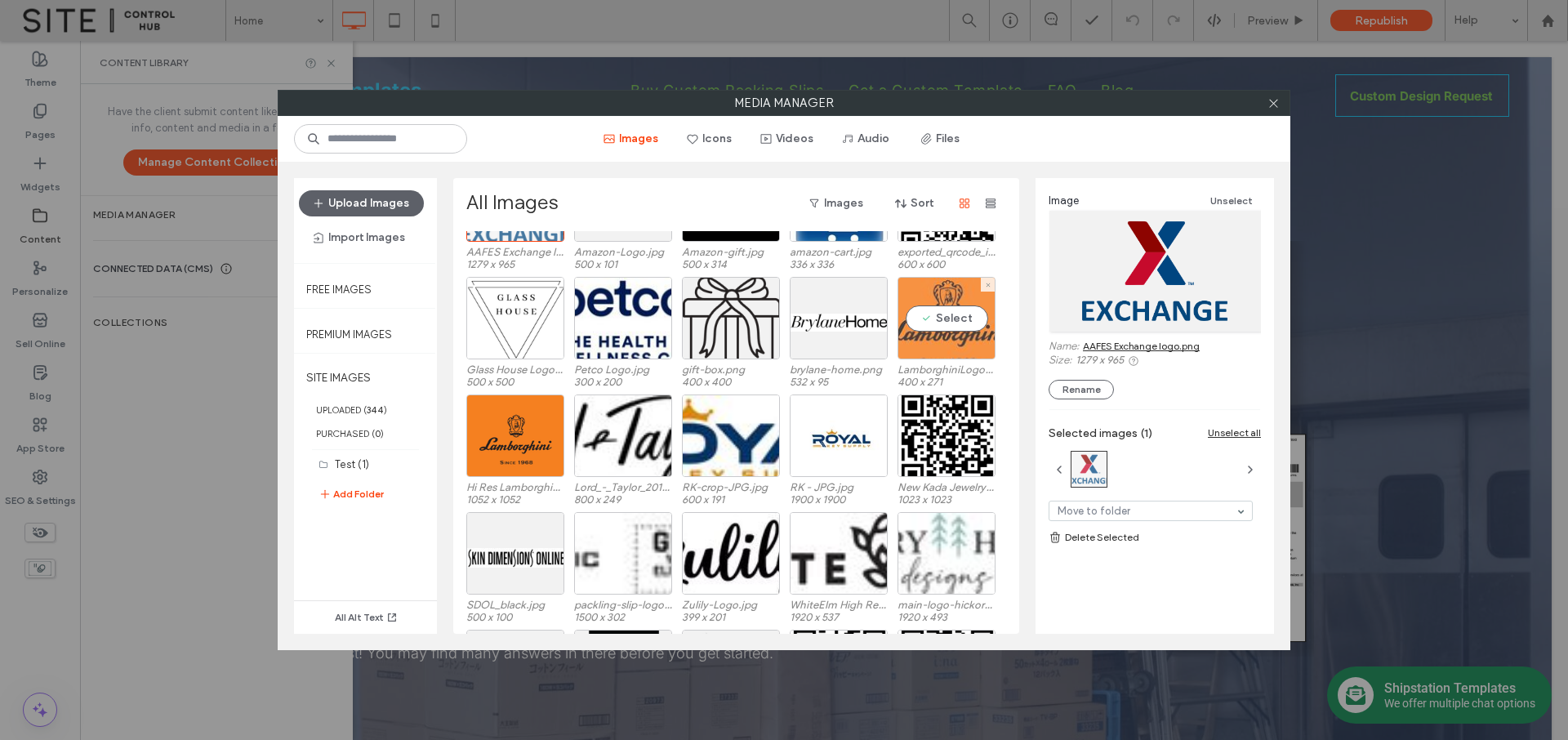
click at [949, 313] on div "Select" at bounding box center [947, 318] width 98 height 83
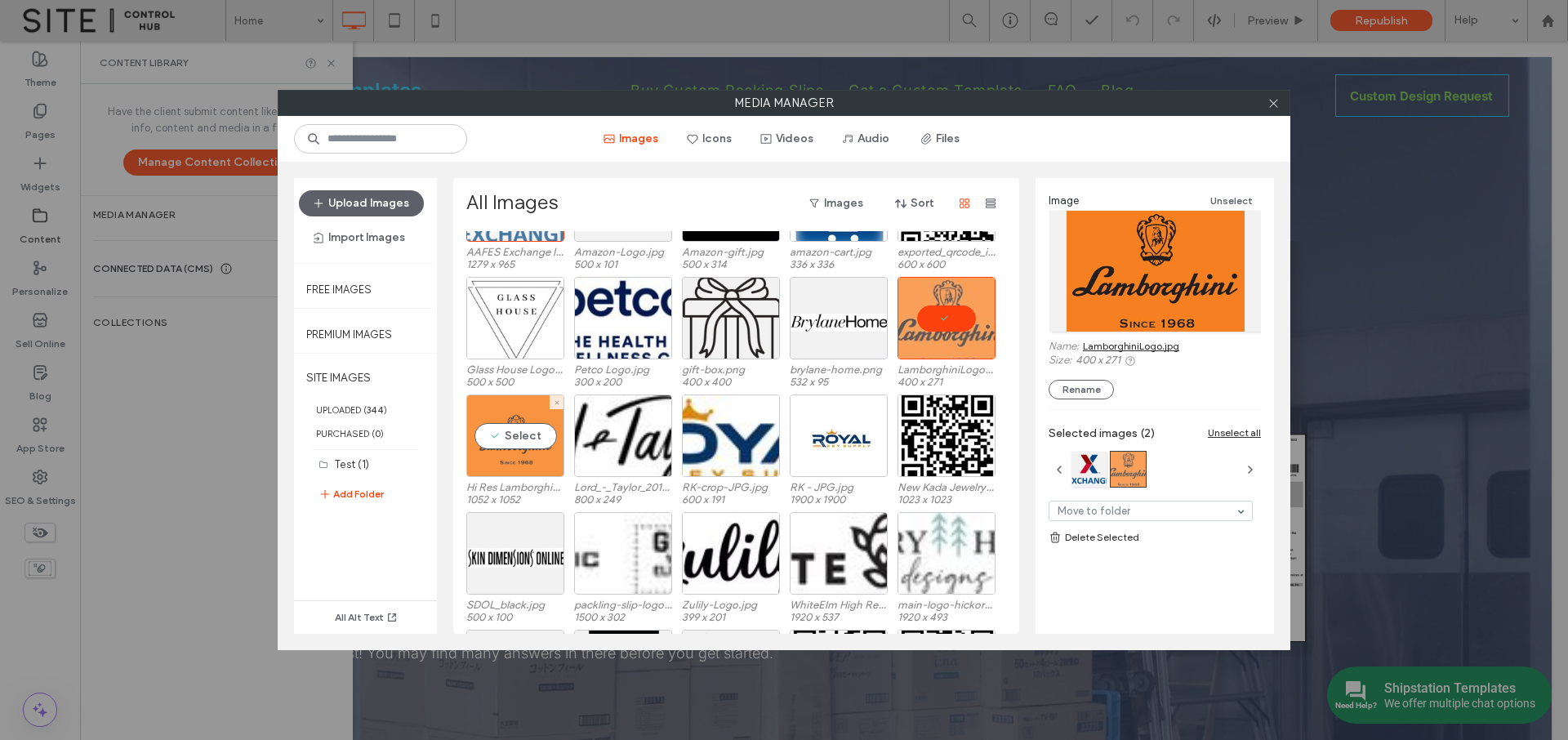
click at [540, 460] on div "Select" at bounding box center [515, 436] width 98 height 83
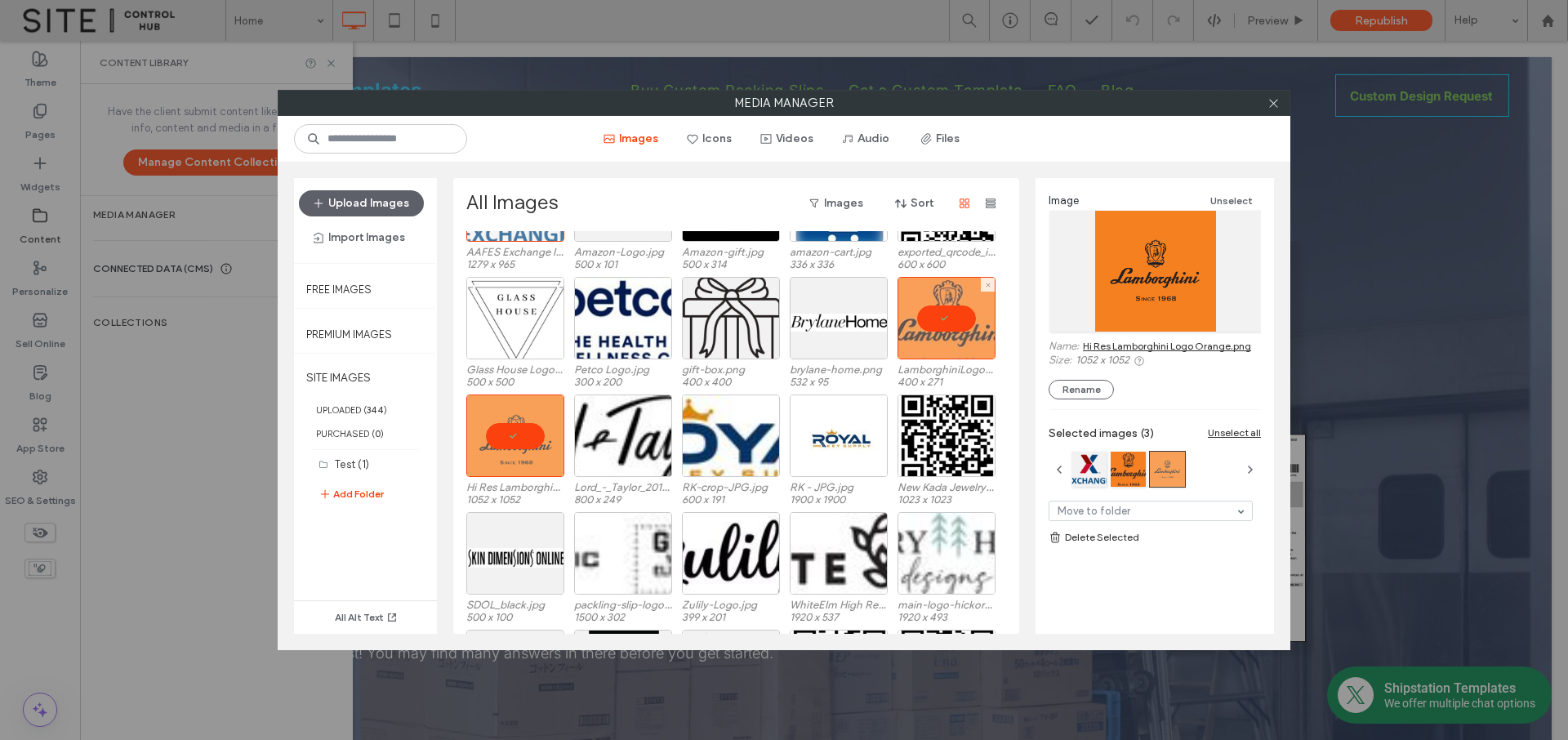
click at [947, 320] on div at bounding box center [947, 318] width 98 height 83
click at [524, 438] on div at bounding box center [515, 436] width 98 height 83
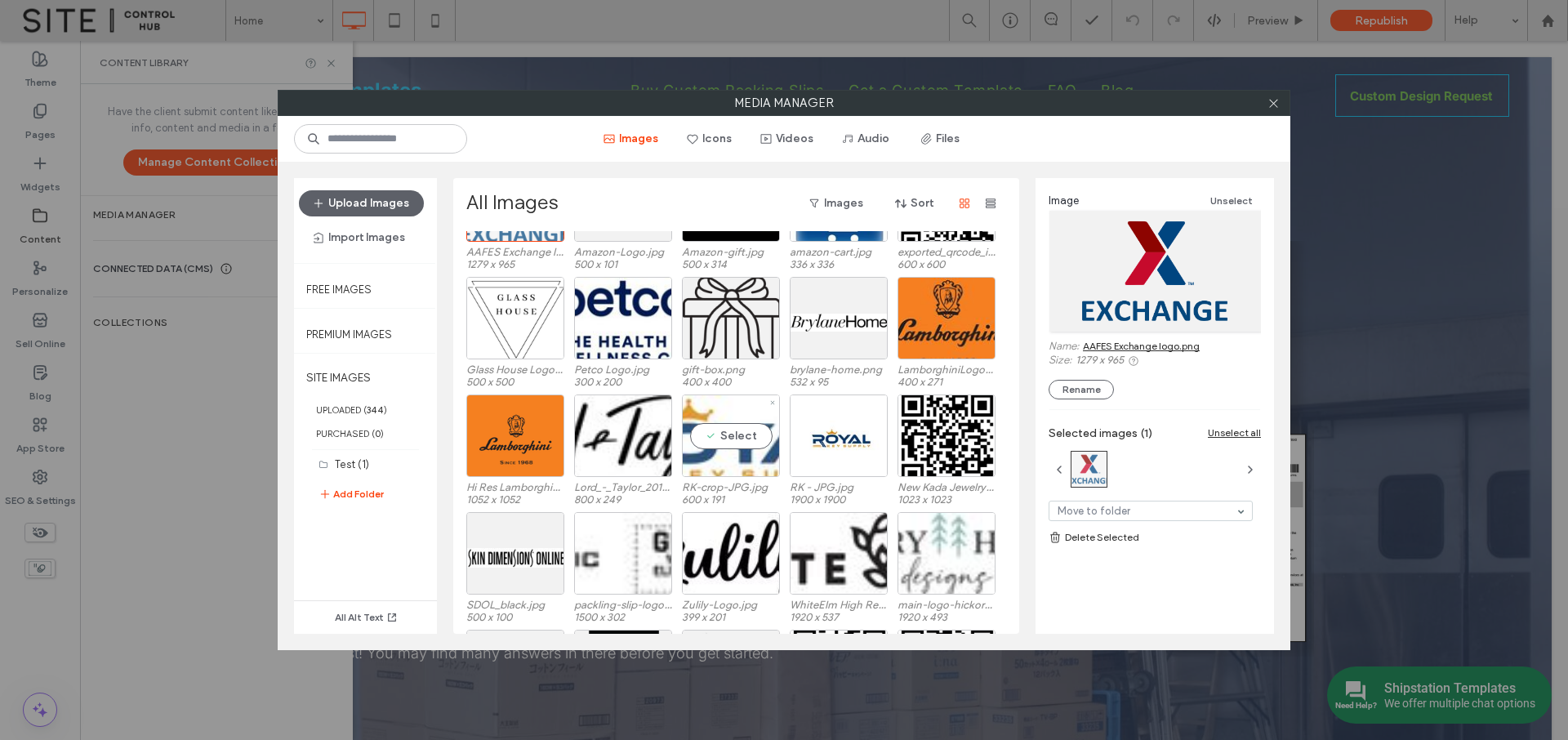
click at [736, 443] on div "Select" at bounding box center [731, 436] width 98 height 83
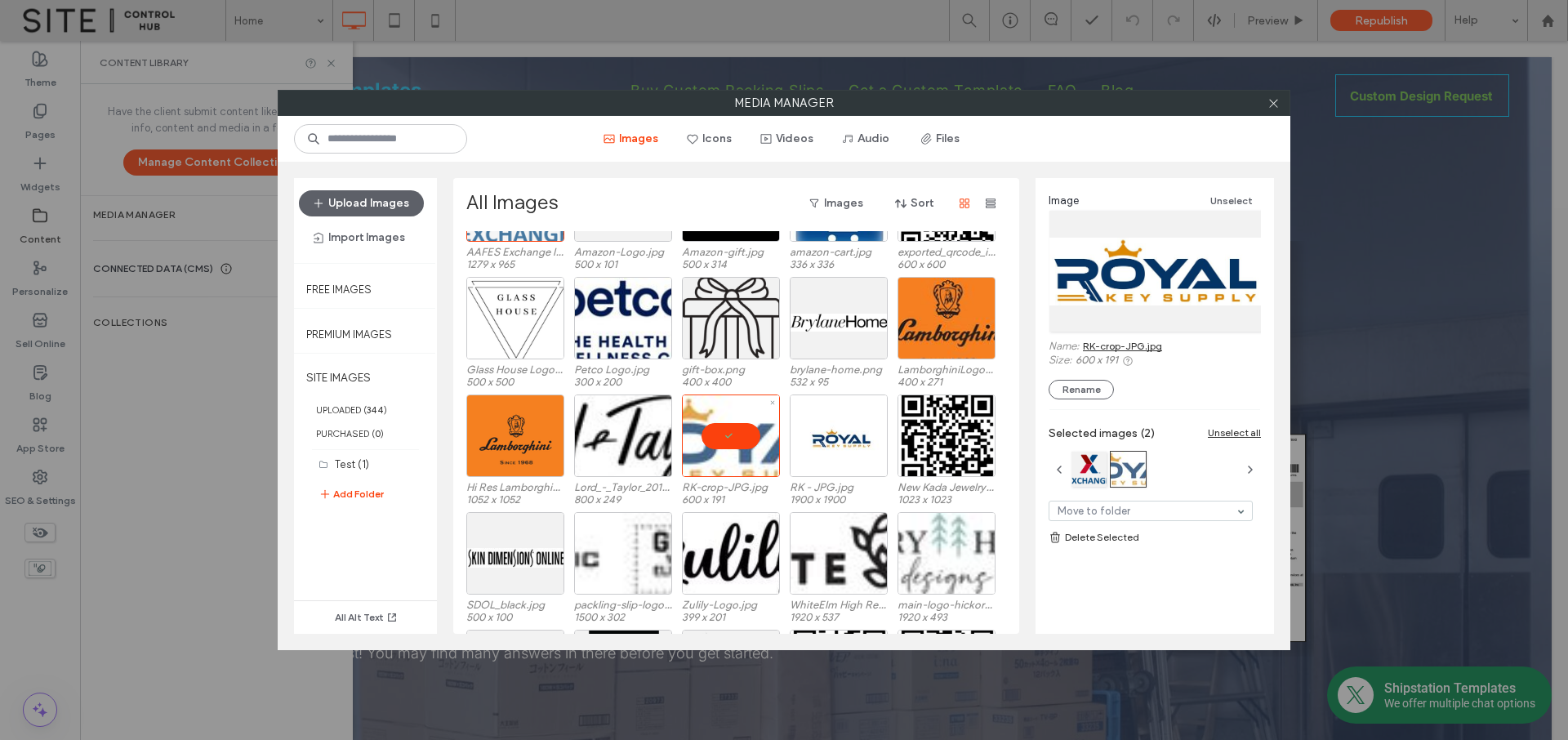
click at [736, 443] on div at bounding box center [731, 436] width 98 height 83
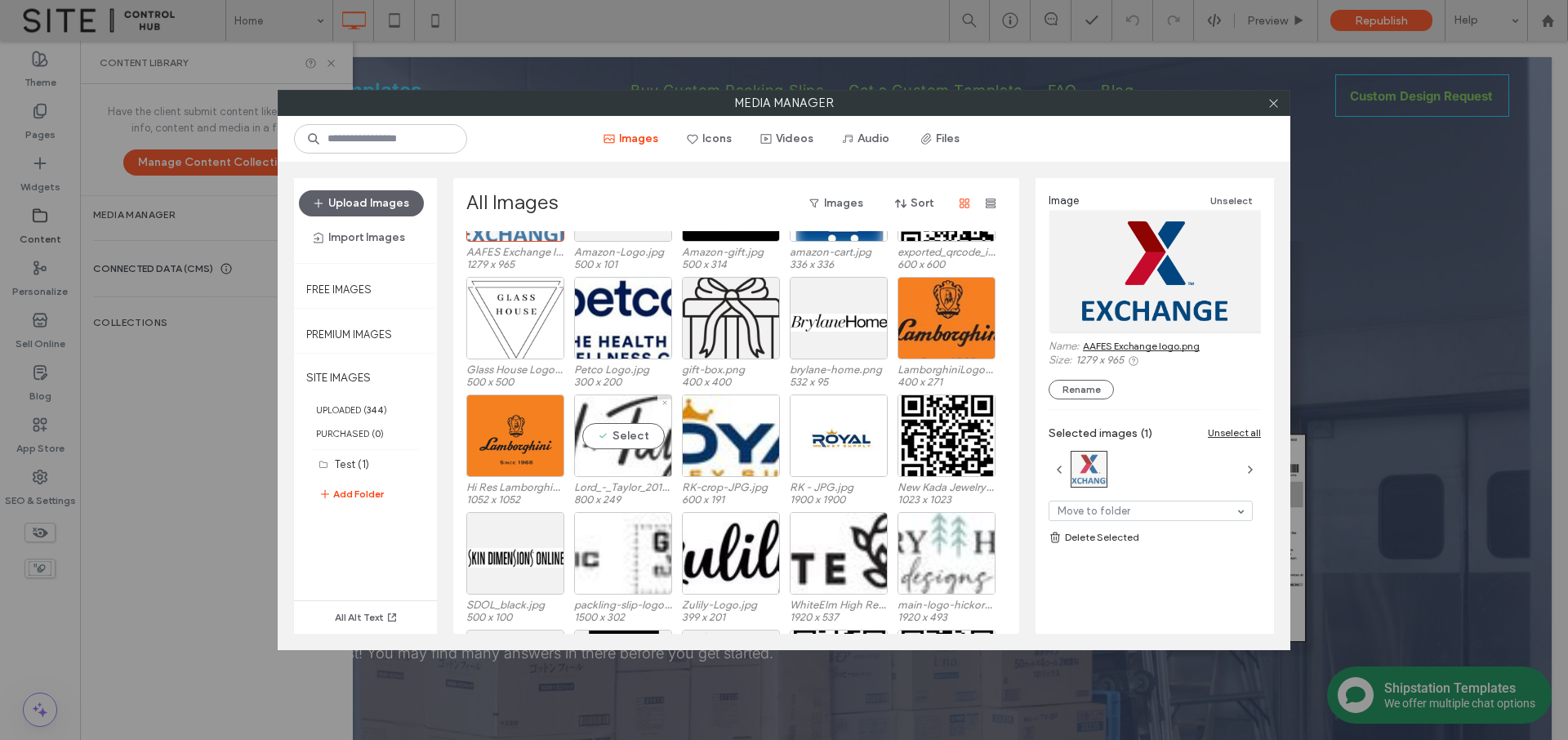
click at [626, 449] on div "Select" at bounding box center [623, 436] width 98 height 83
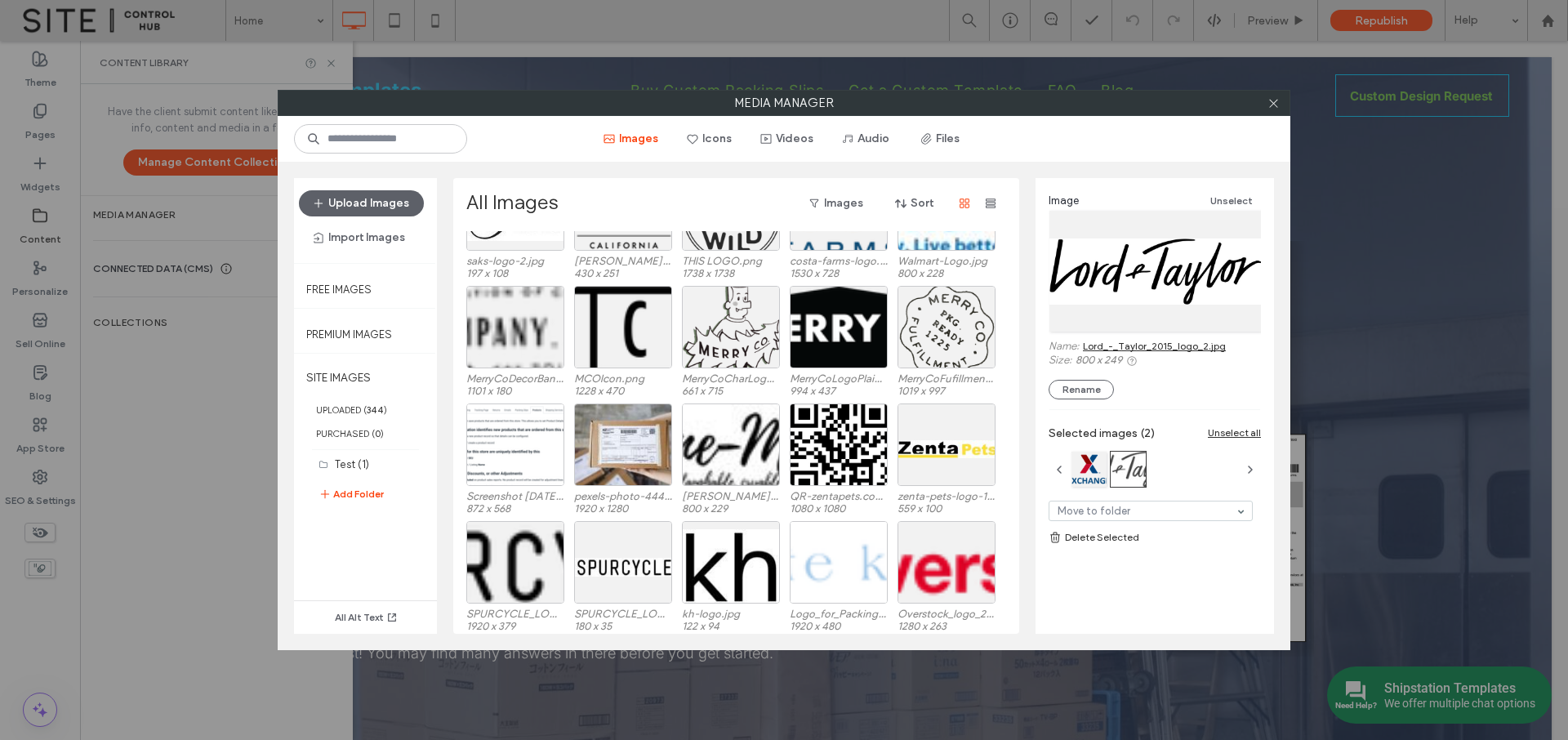
scroll to position [0, 0]
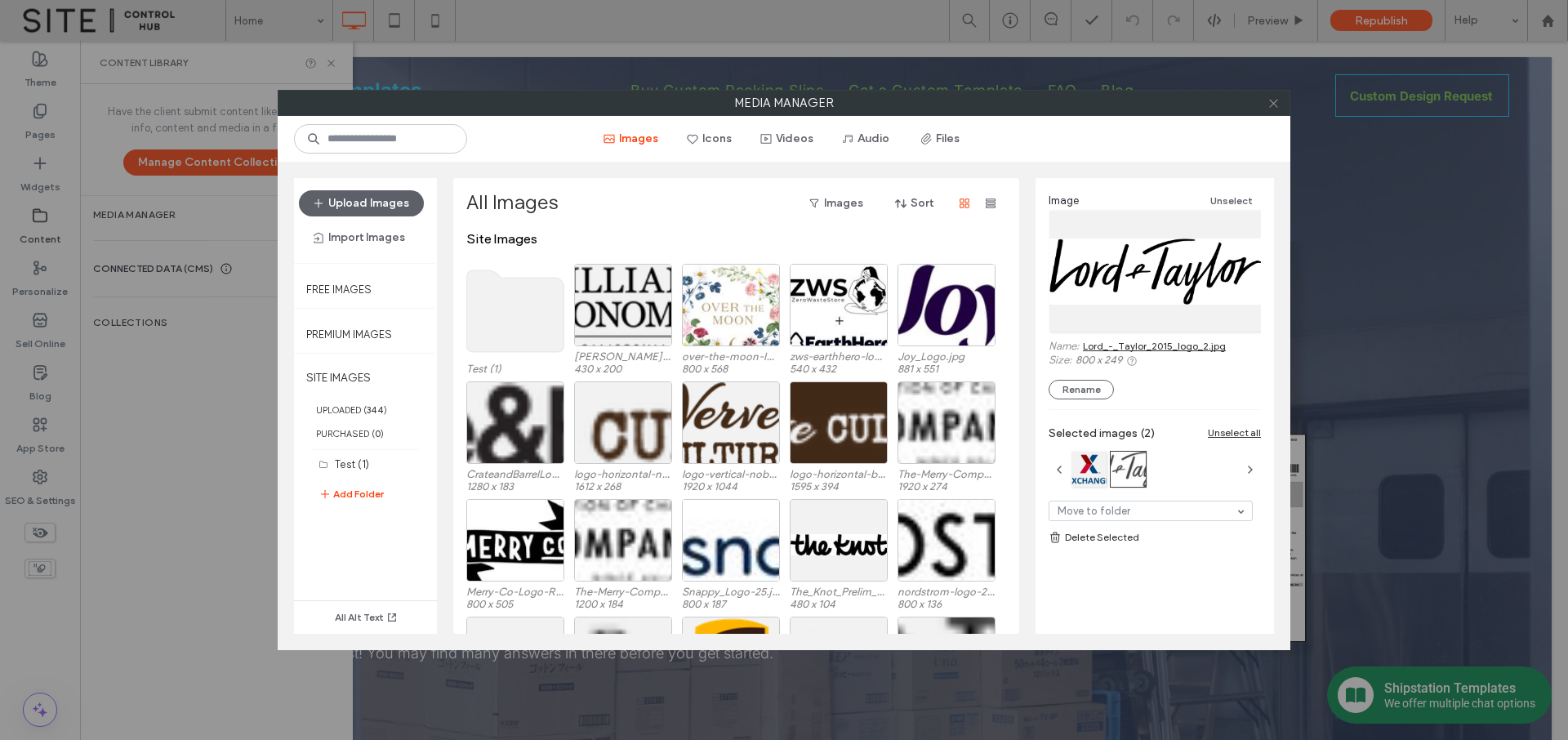
click at [1270, 105] on icon at bounding box center [1273, 103] width 13 height 13
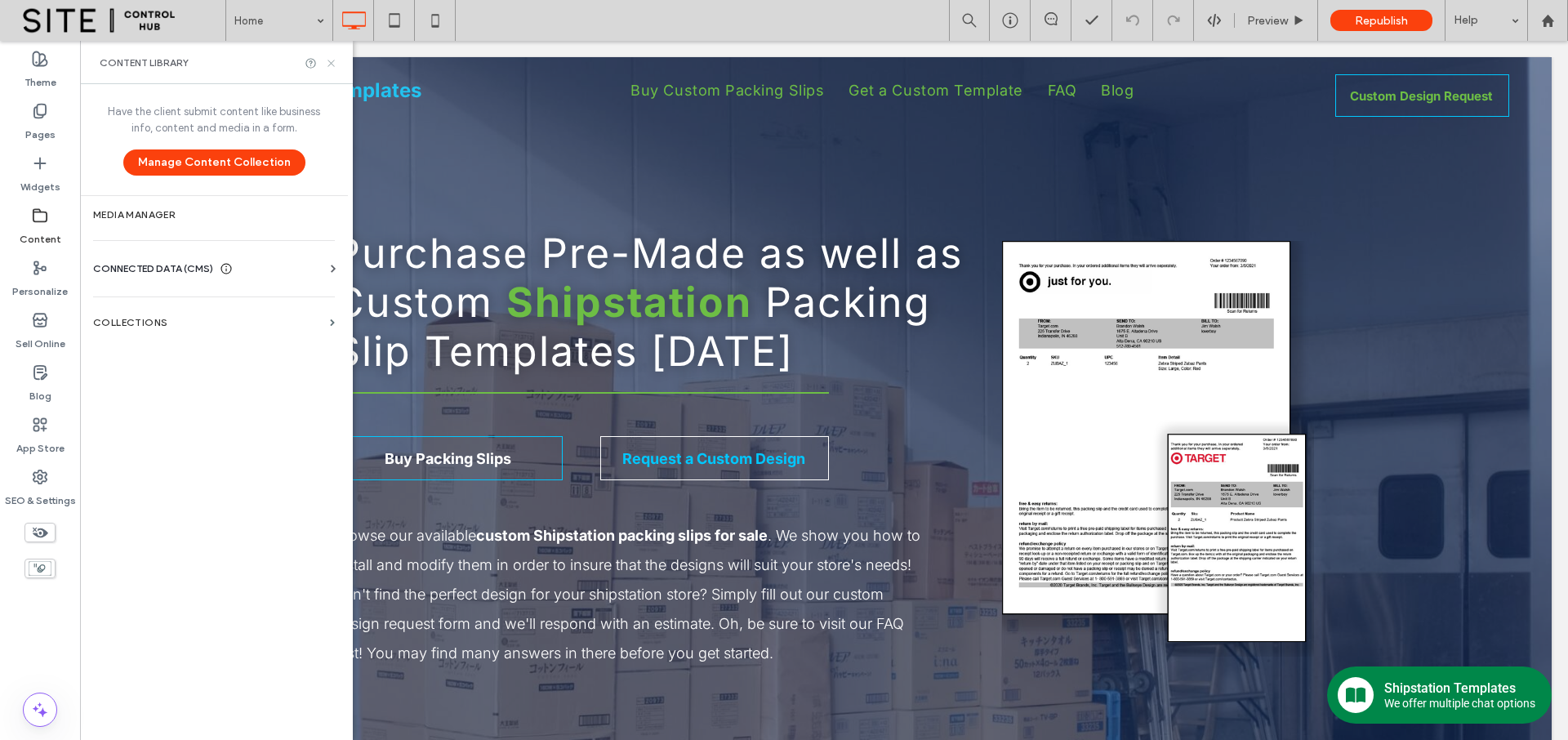
click at [333, 61] on use at bounding box center [331, 63] width 7 height 7
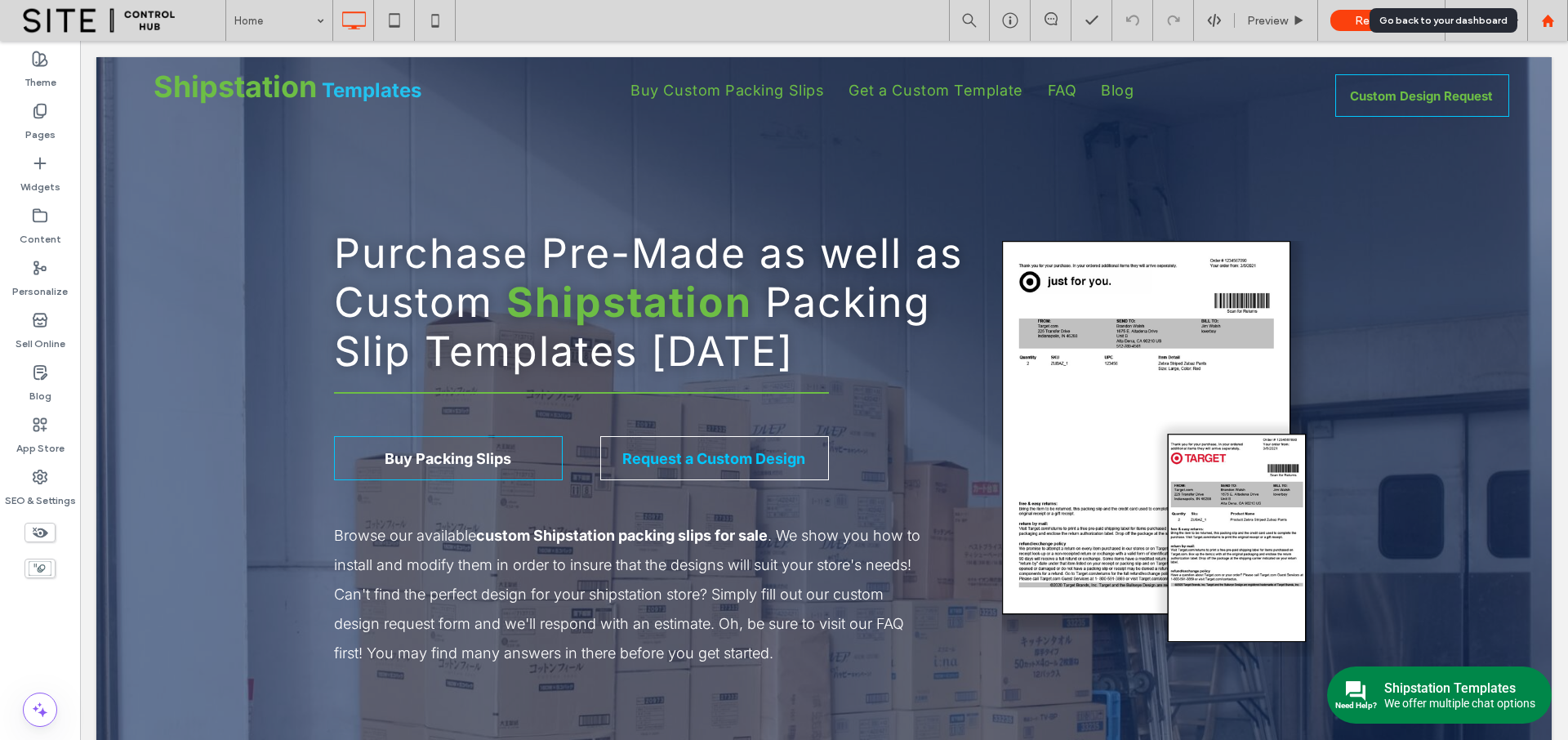
click at [1546, 19] on use at bounding box center [1547, 19] width 13 height 13
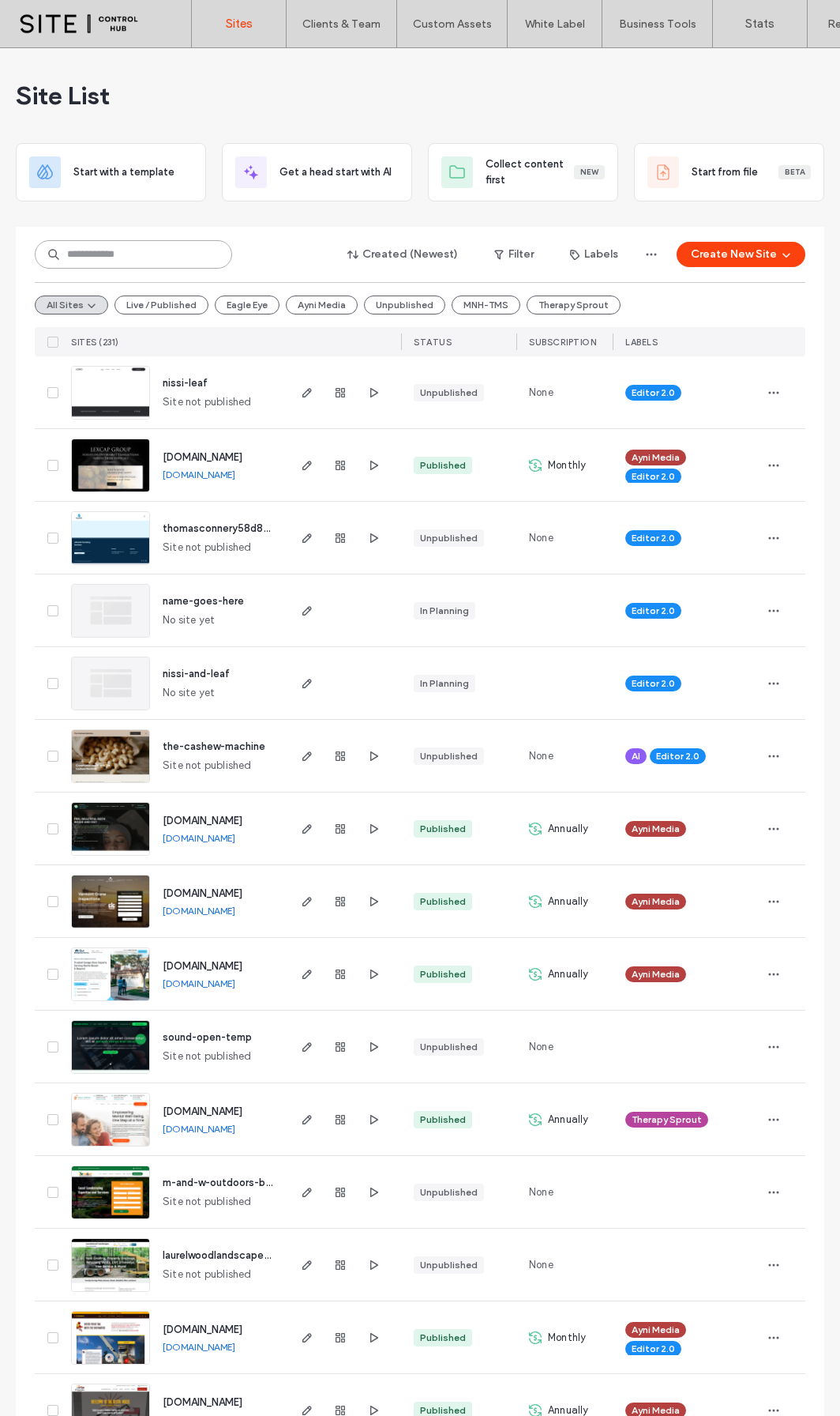
click at [155, 254] on input at bounding box center [134, 254] width 198 height 29
type input "****"
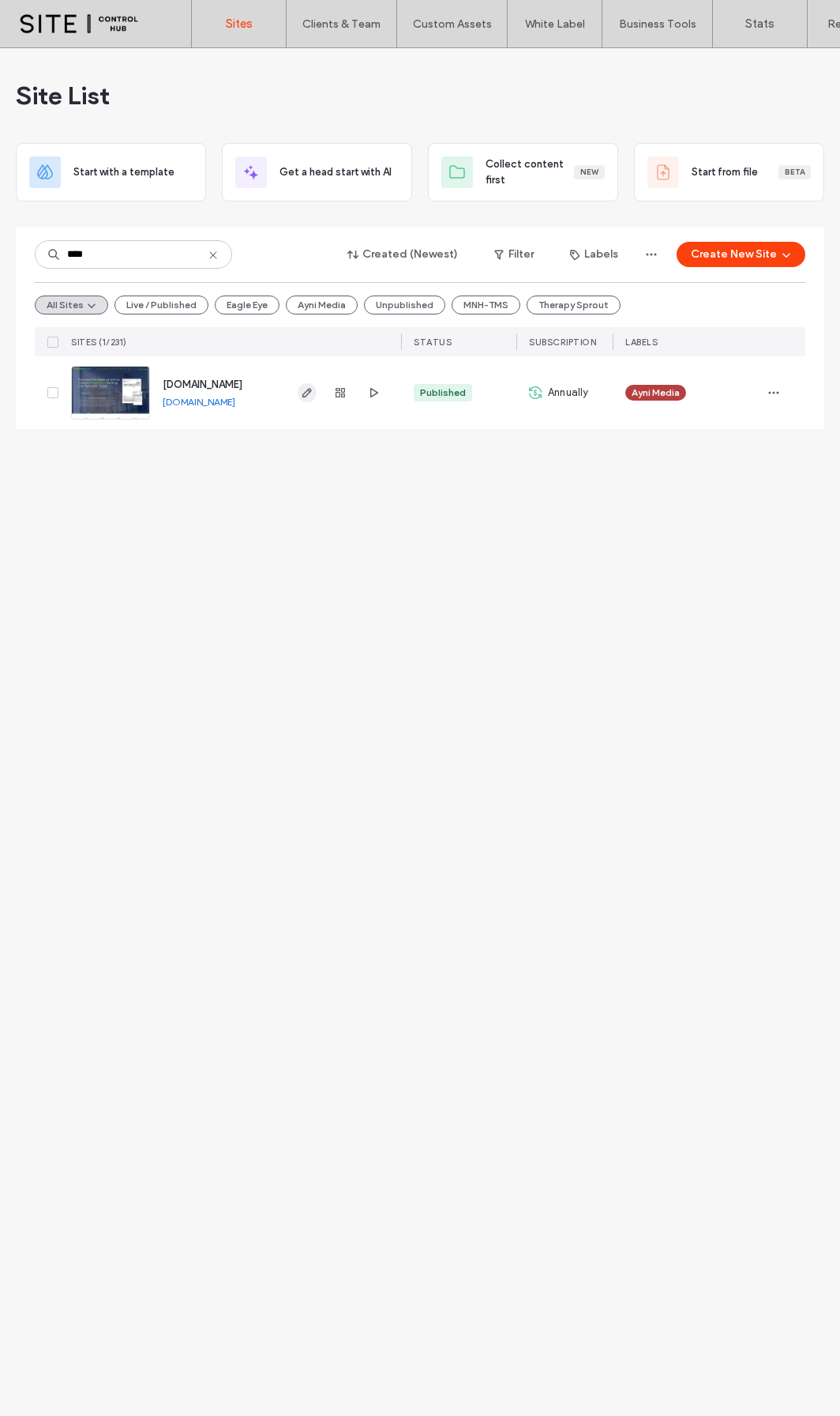
click at [309, 392] on icon "button" at bounding box center [307, 392] width 12 height 12
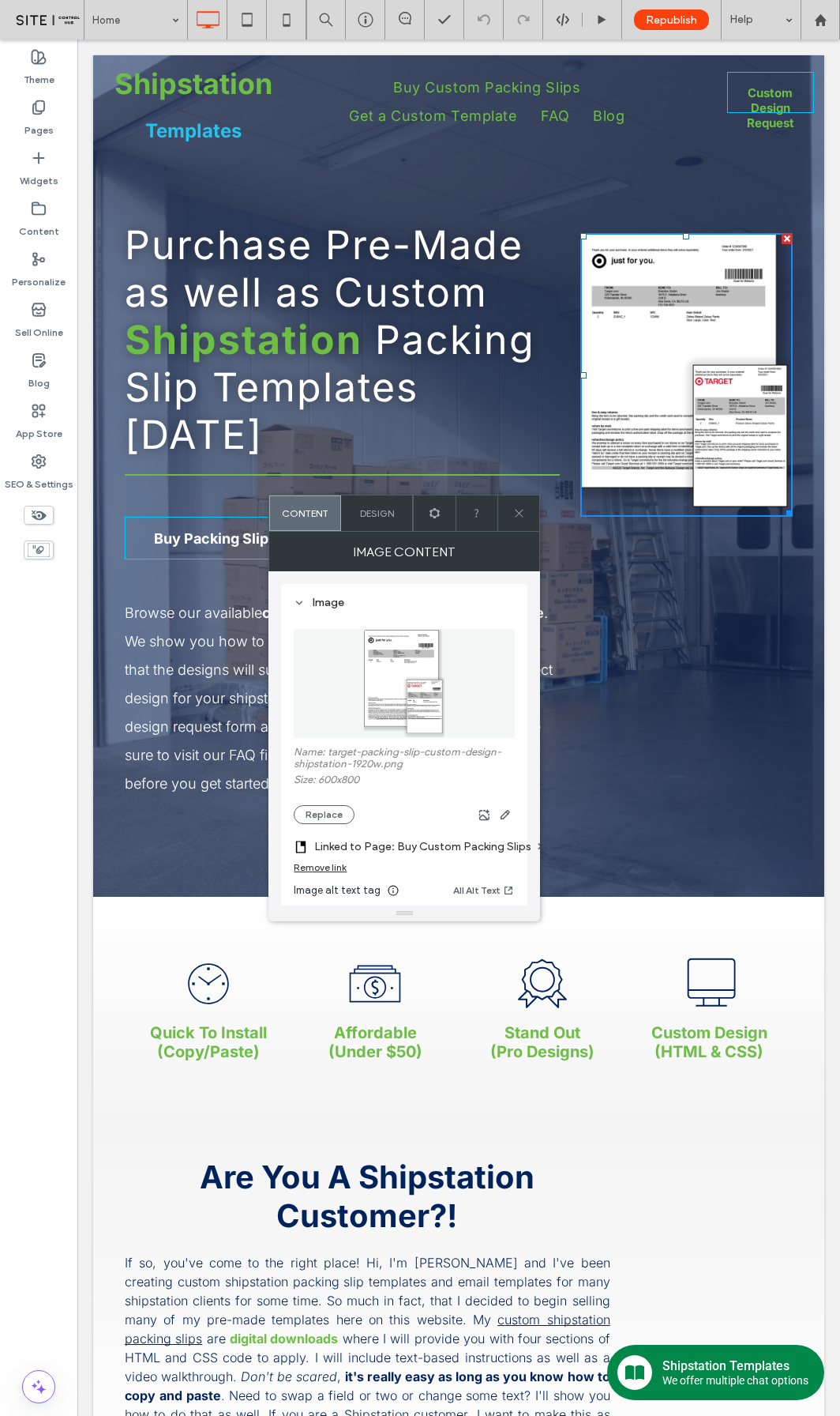
click at [520, 510] on icon at bounding box center [519, 513] width 12 height 12
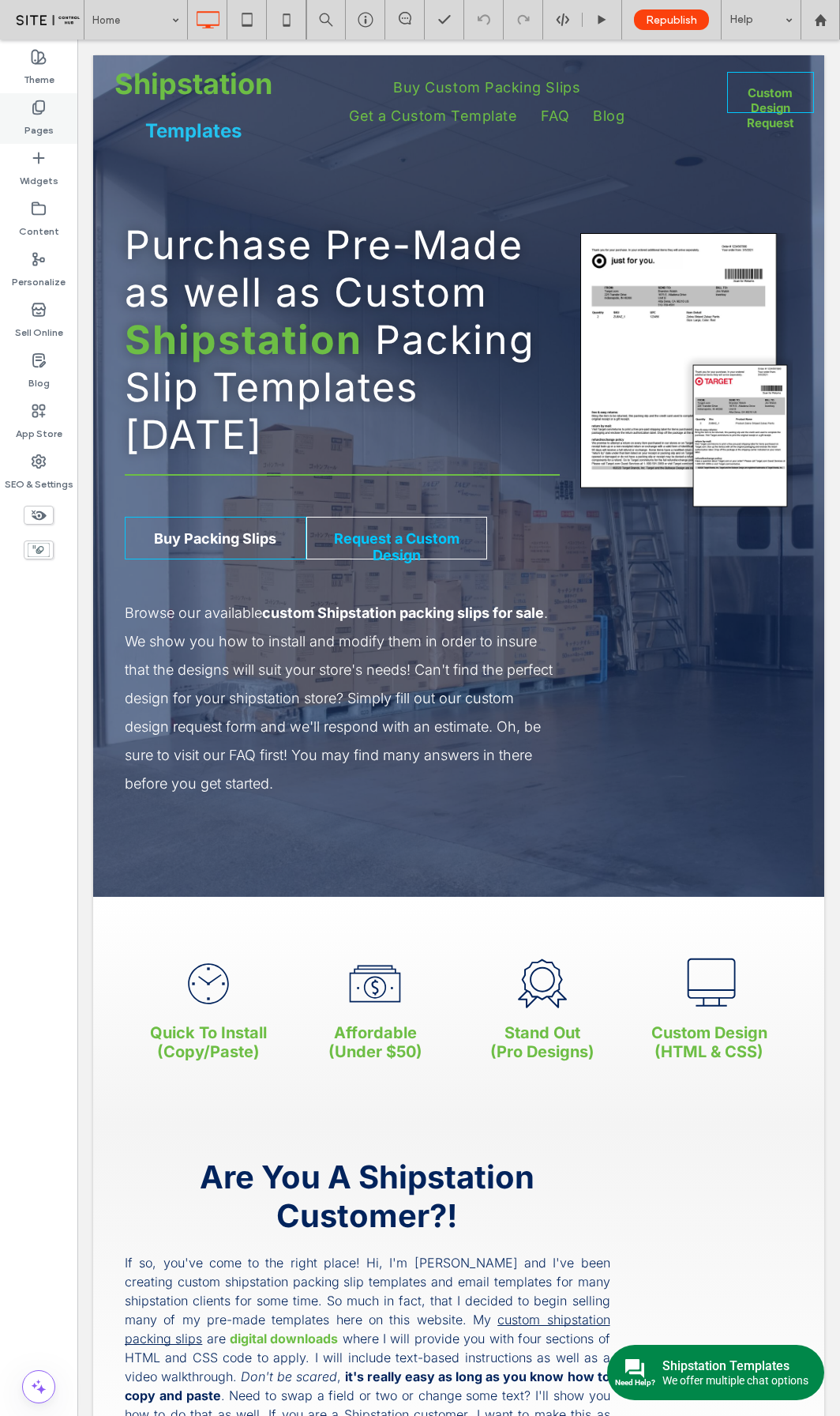
click at [48, 118] on label "Pages" at bounding box center [39, 126] width 29 height 22
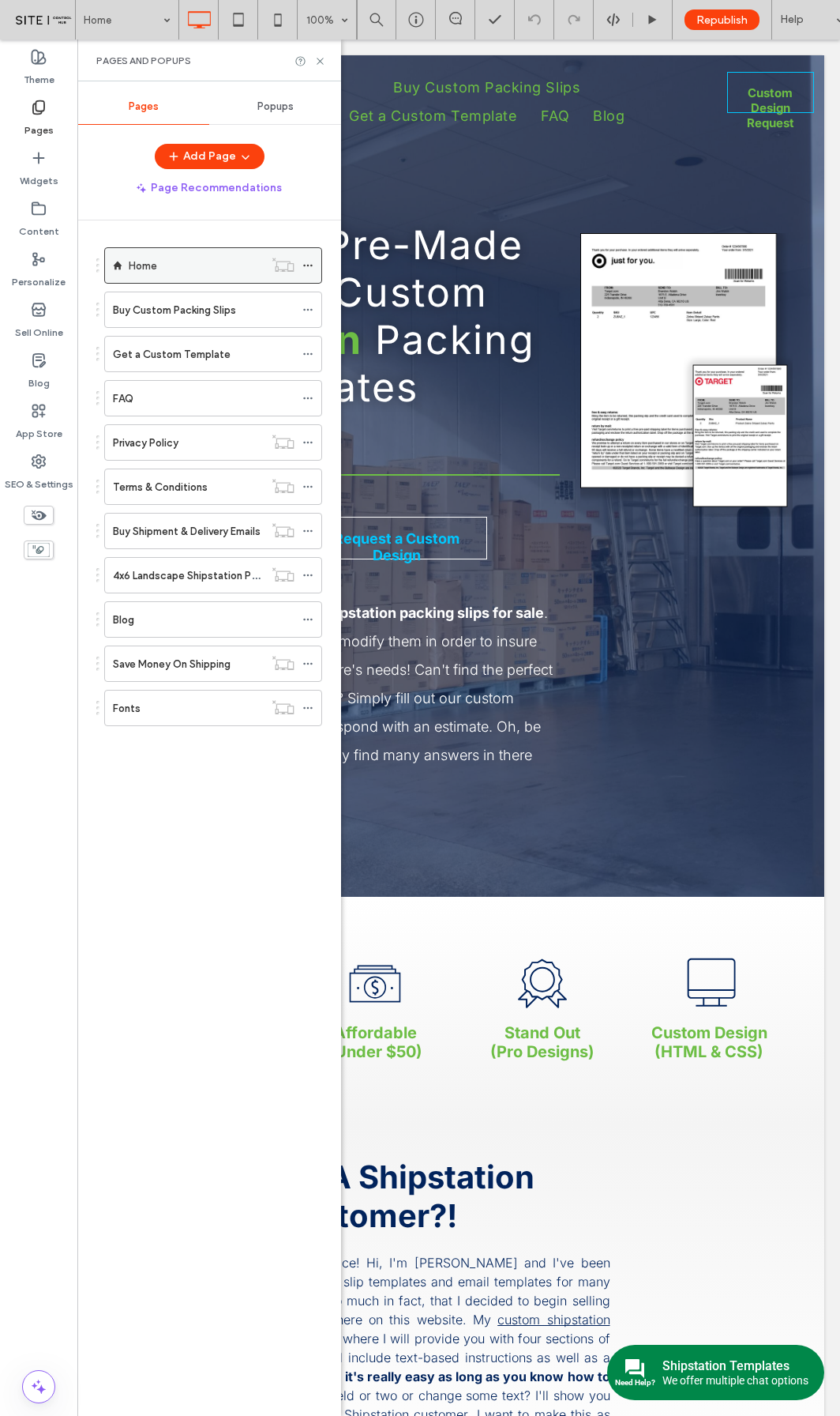
click at [309, 266] on icon at bounding box center [309, 265] width 11 height 11
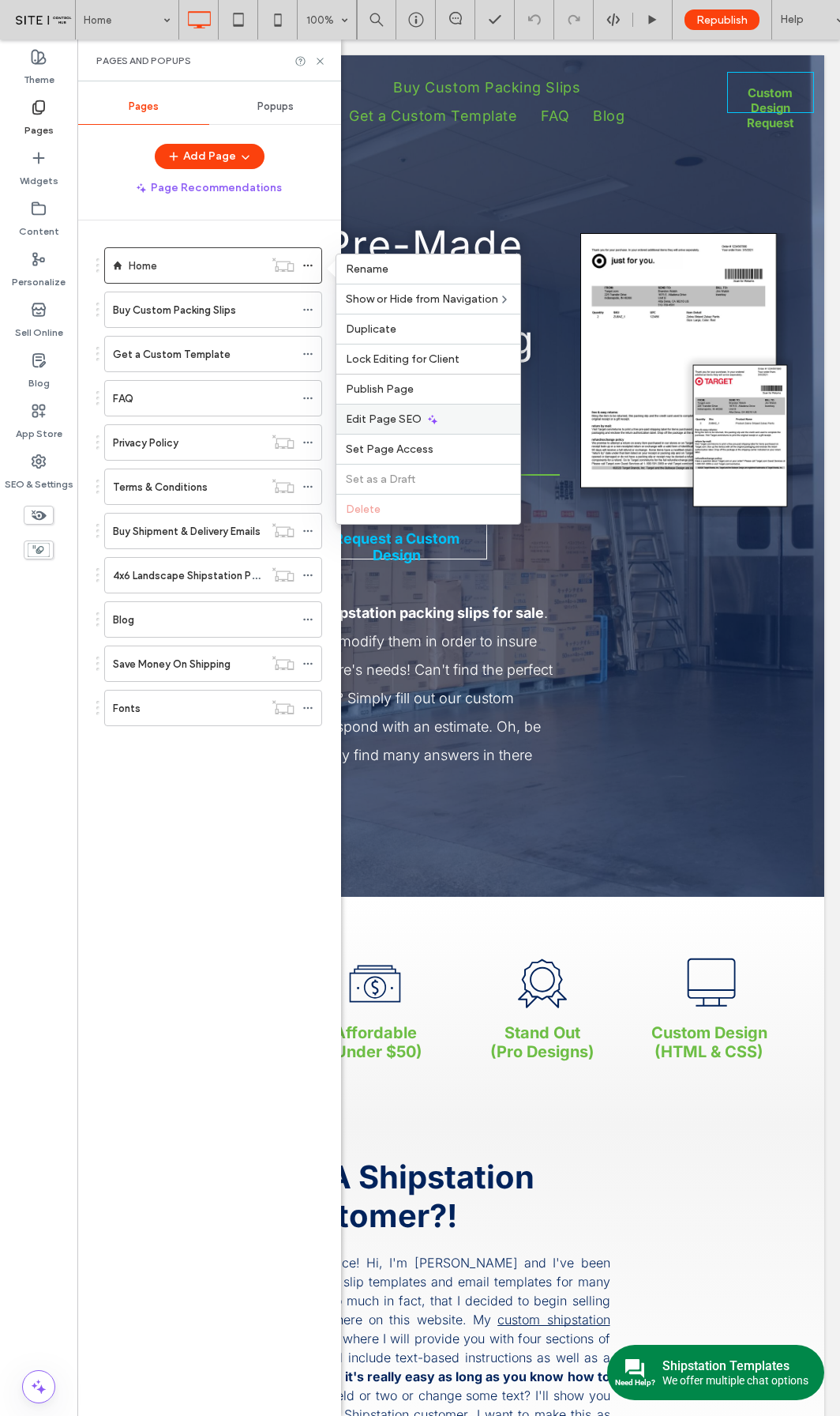
click at [384, 421] on span "Edit Page SEO" at bounding box center [384, 419] width 76 height 13
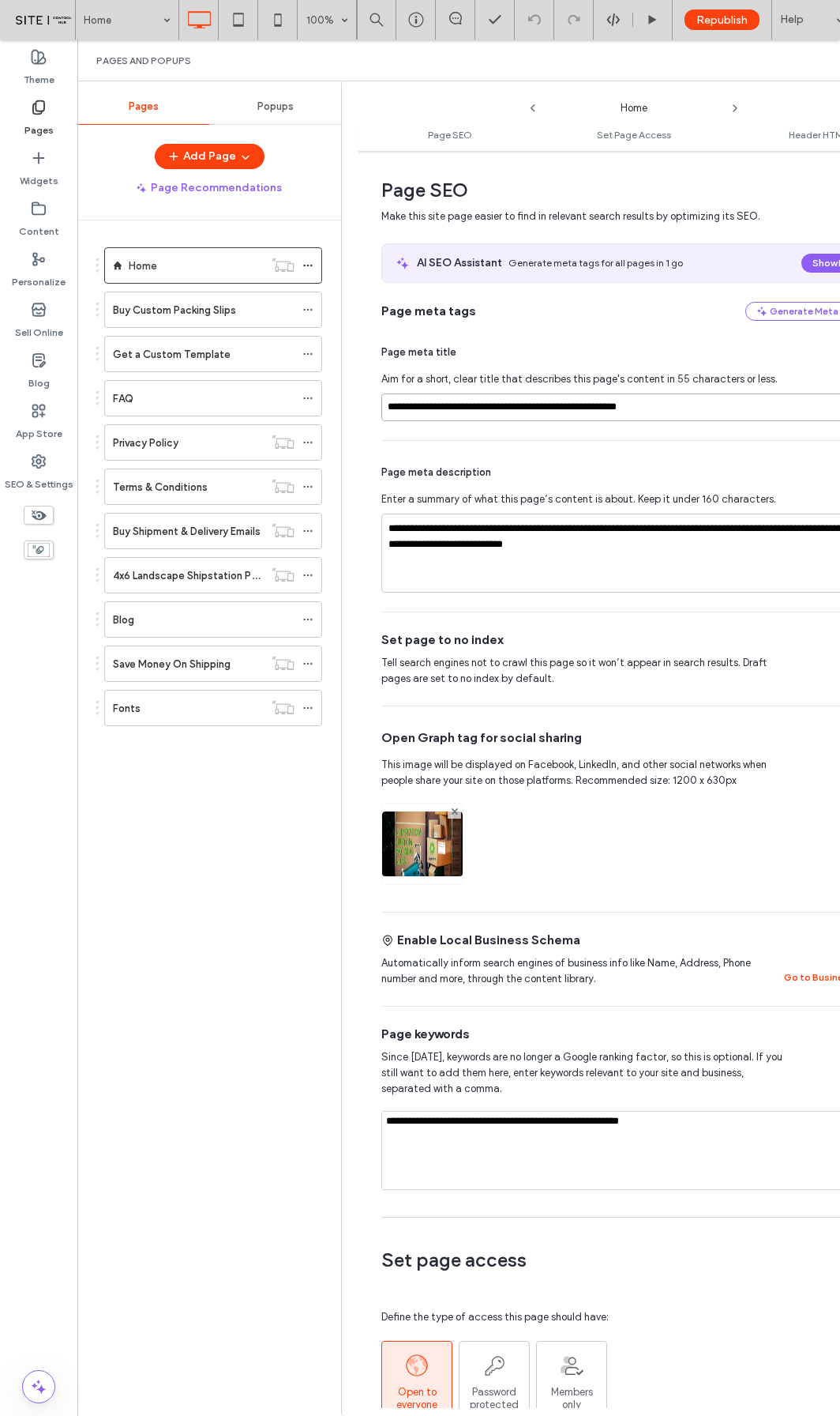
click at [597, 409] on input "**********" at bounding box center [628, 407] width 494 height 28
click at [305, 572] on icon at bounding box center [309, 575] width 11 height 11
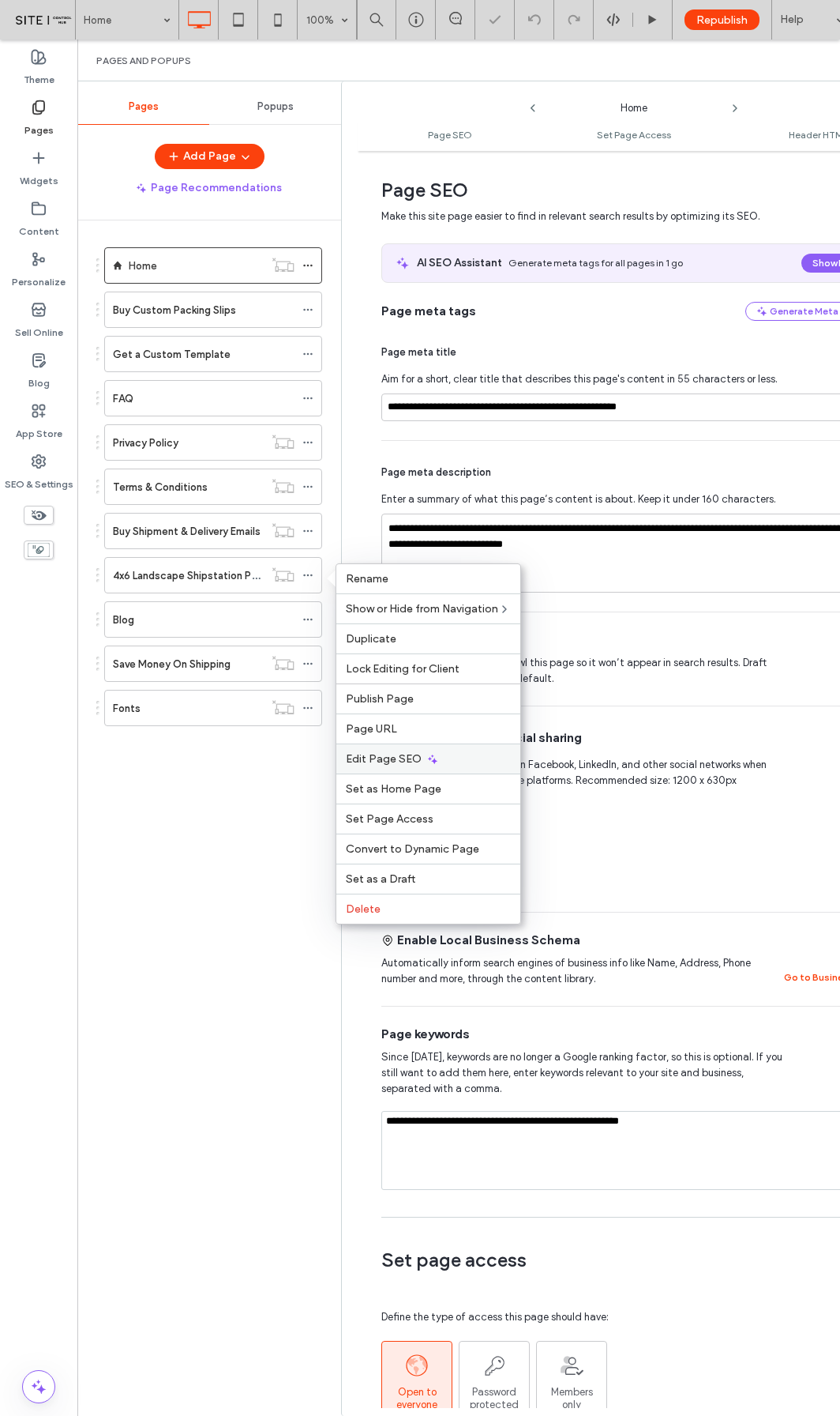
click at [440, 759] on div "Edit Page SEO" at bounding box center [428, 758] width 184 height 30
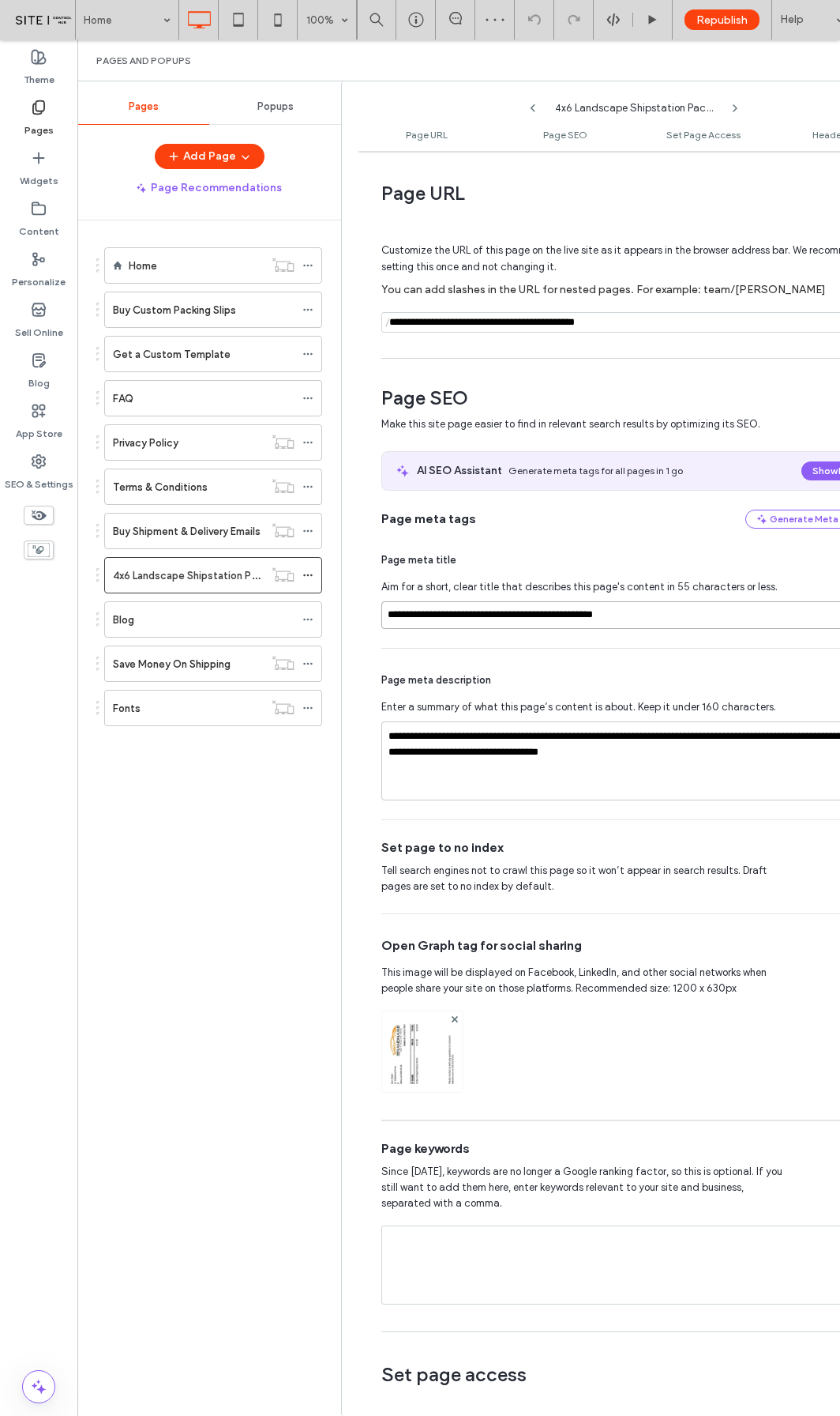
click at [521, 617] on input "**********" at bounding box center [628, 615] width 494 height 28
click at [310, 488] on icon at bounding box center [309, 487] width 11 height 11
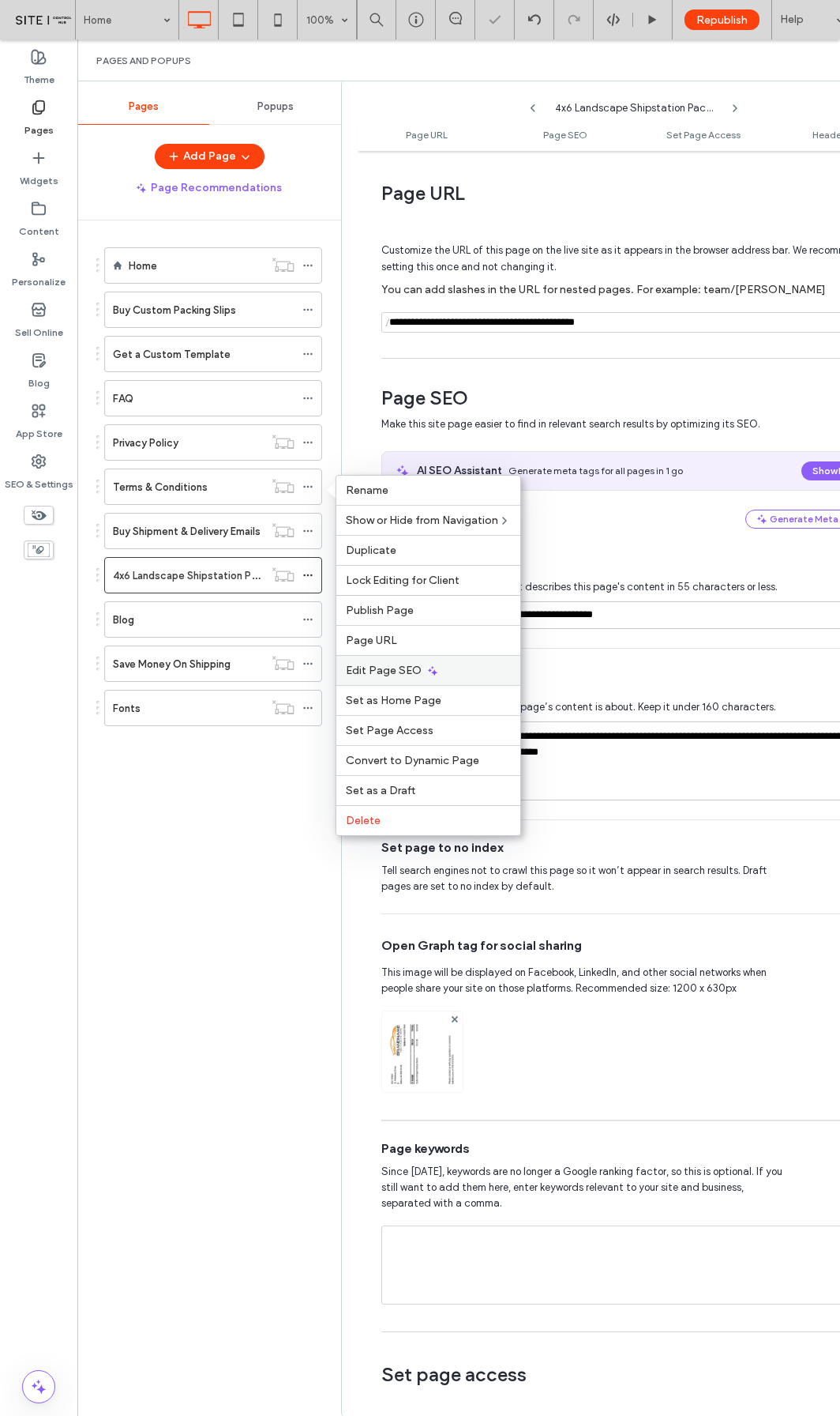
click at [394, 664] on span "Edit Page SEO" at bounding box center [384, 670] width 76 height 13
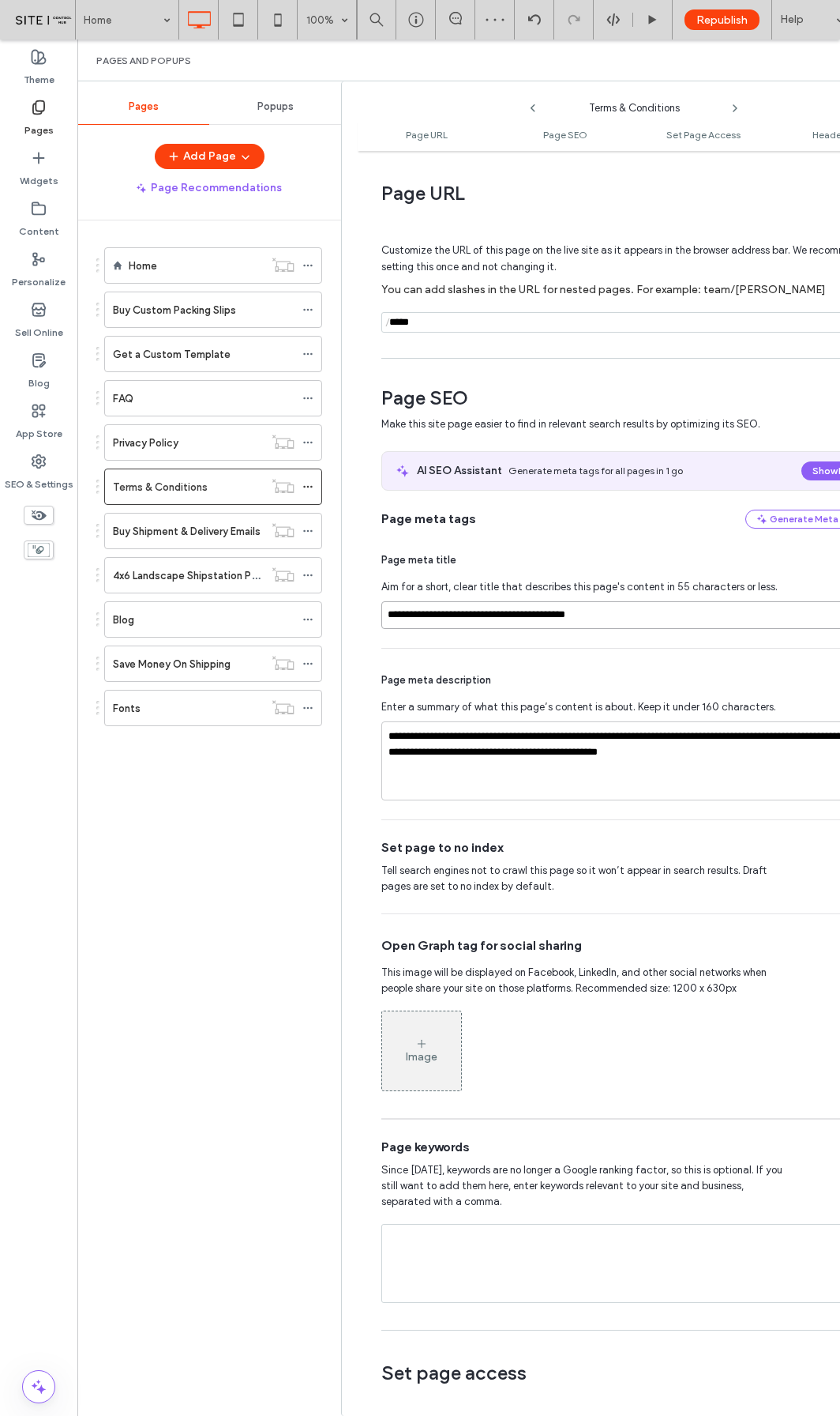
click at [433, 620] on input "**********" at bounding box center [628, 615] width 494 height 28
click at [437, 611] on input "**********" at bounding box center [628, 615] width 494 height 28
click at [308, 441] on icon at bounding box center [309, 443] width 11 height 11
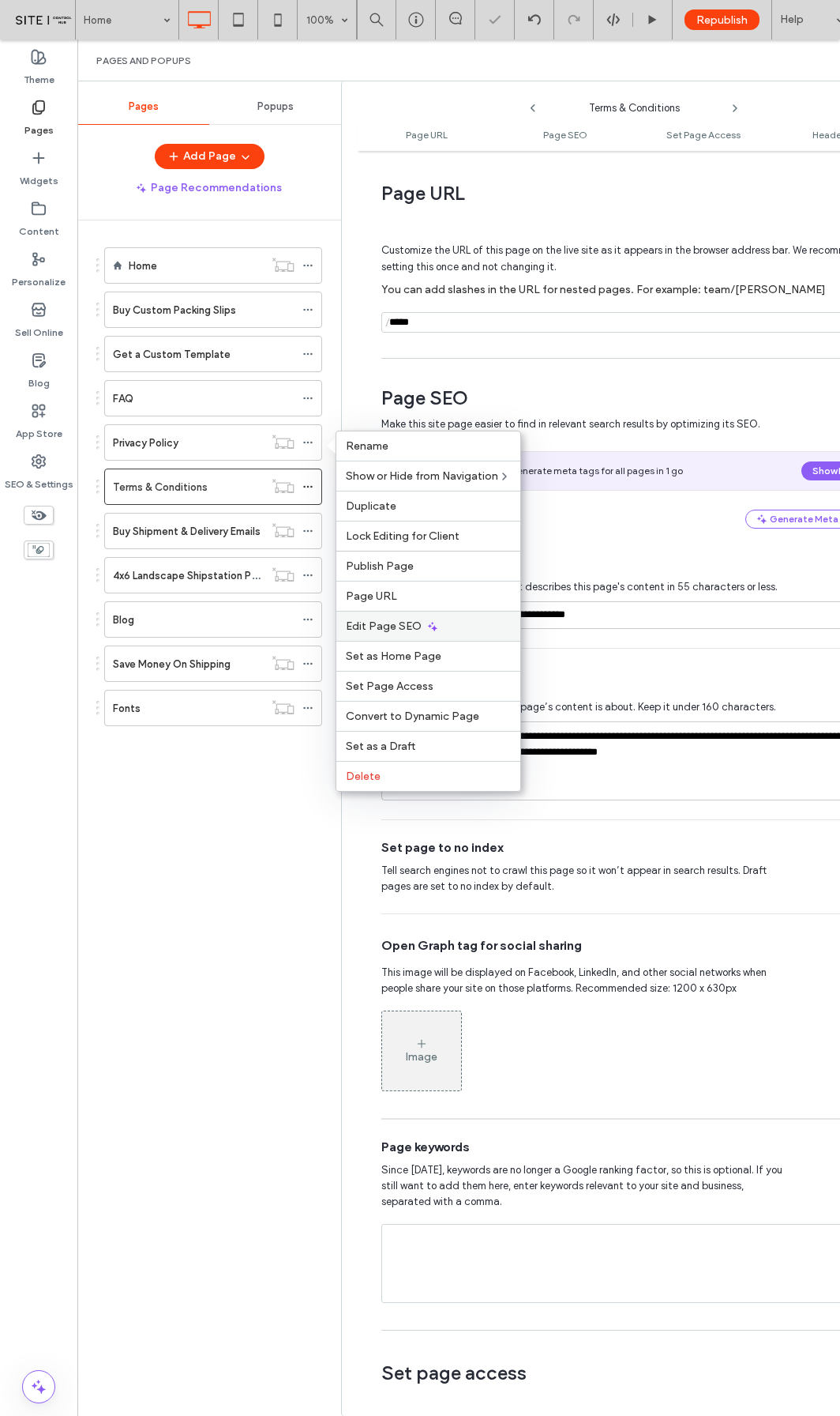
click at [401, 621] on span "Edit Page SEO" at bounding box center [384, 626] width 76 height 13
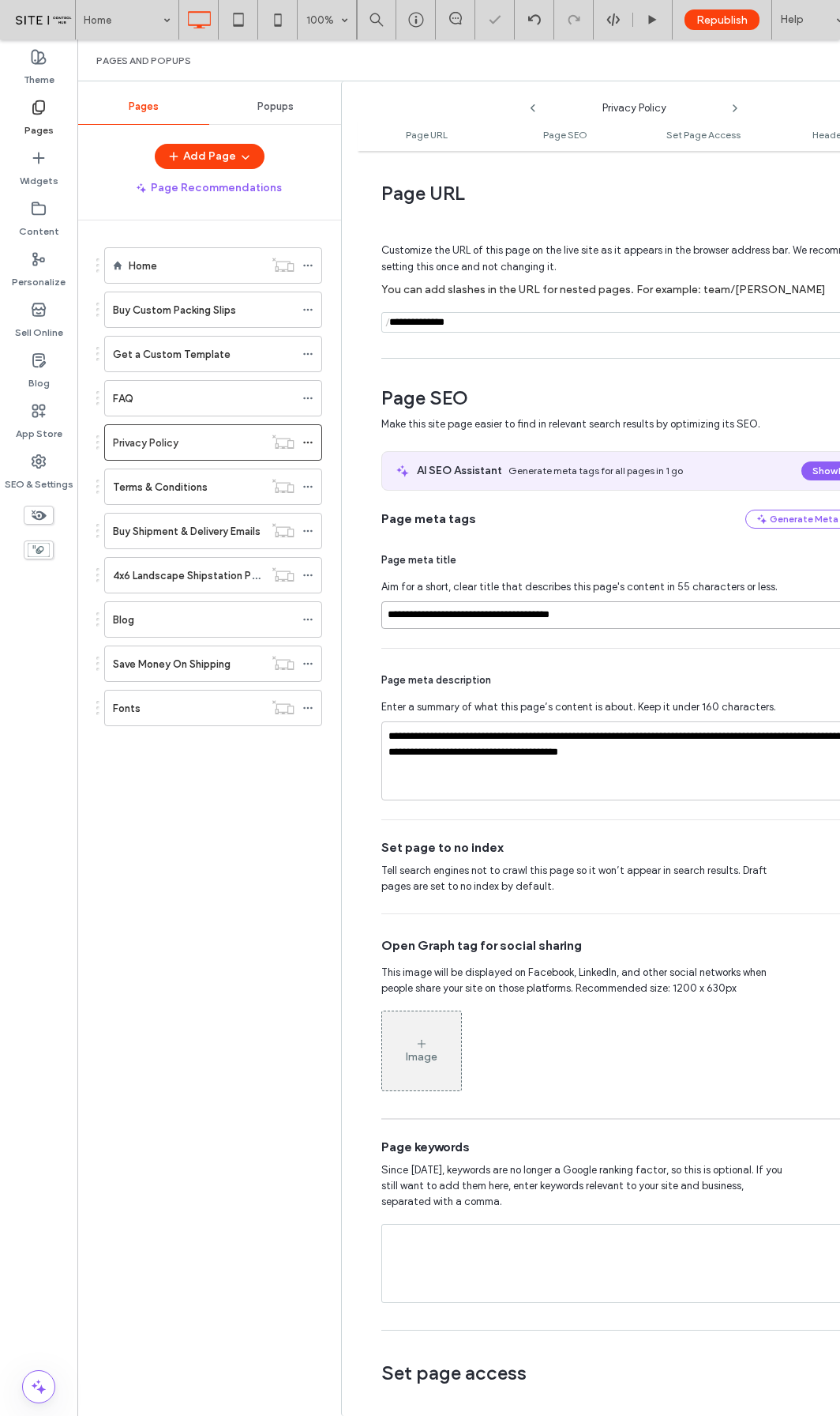
click at [485, 616] on input "**********" at bounding box center [628, 615] width 494 height 28
click at [306, 399] on icon at bounding box center [309, 399] width 11 height 11
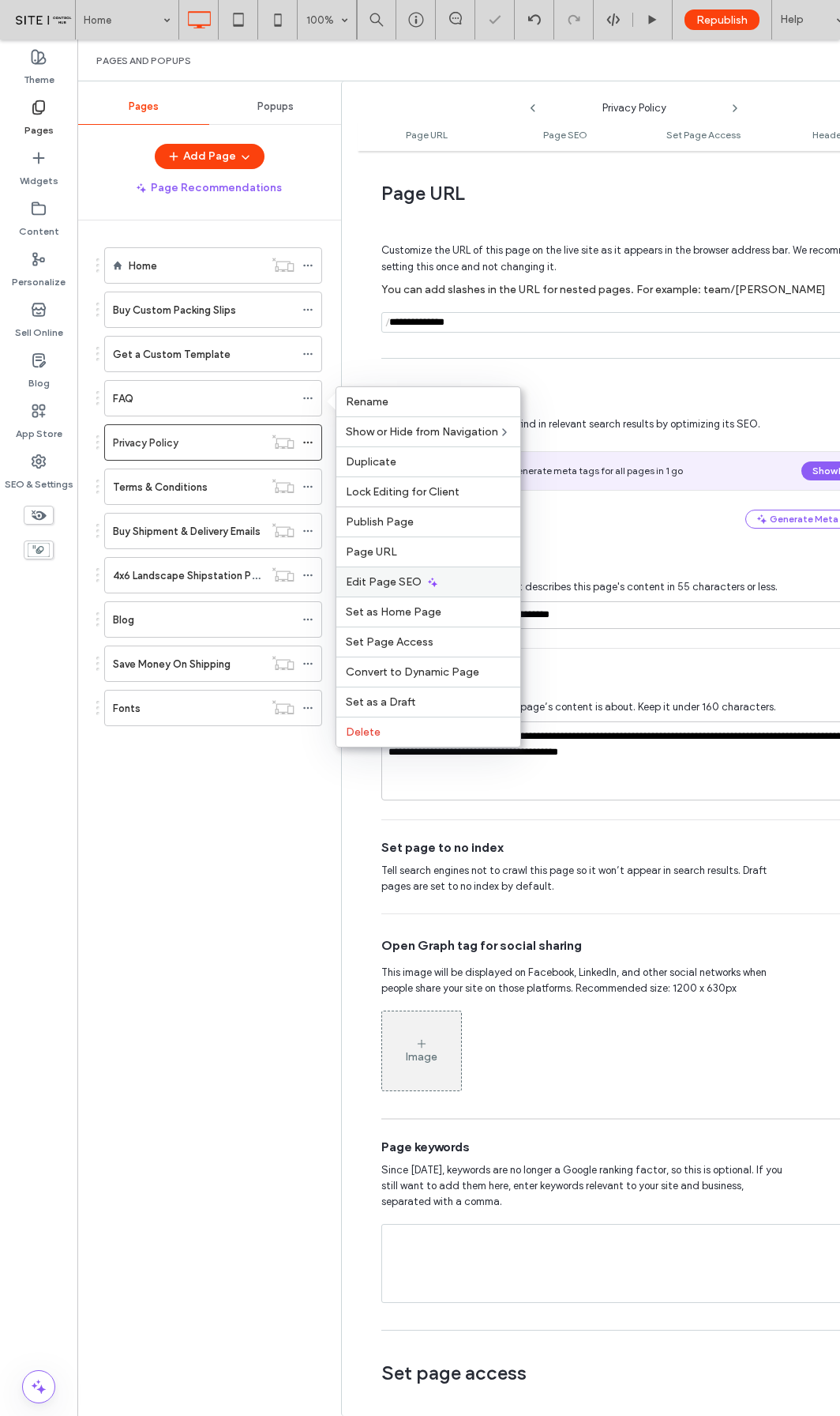
click at [429, 578] on use at bounding box center [433, 582] width 10 height 10
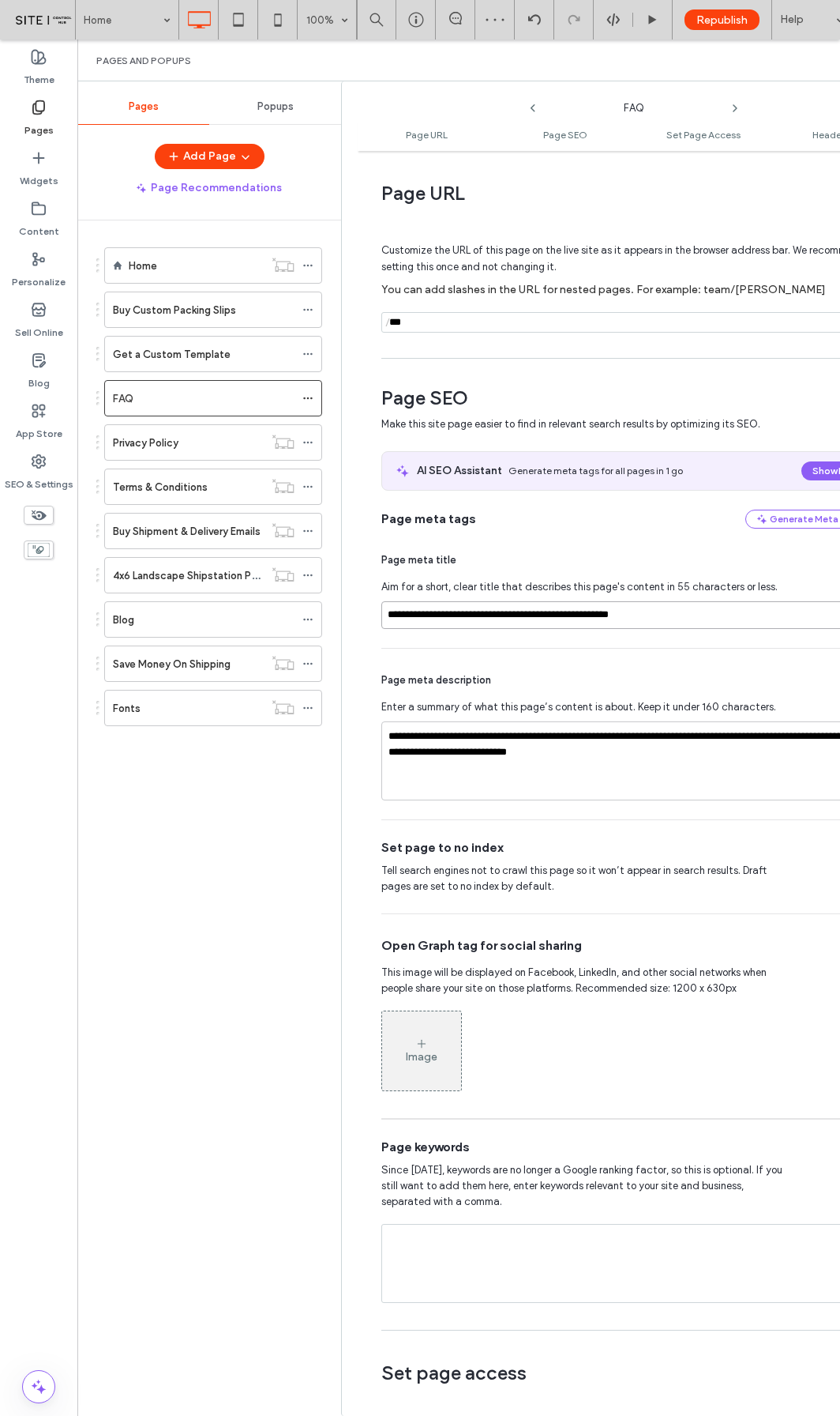
click at [619, 620] on input "**********" at bounding box center [628, 615] width 494 height 28
click at [241, 352] on div "Get a Custom Template" at bounding box center [203, 354] width 181 height 16
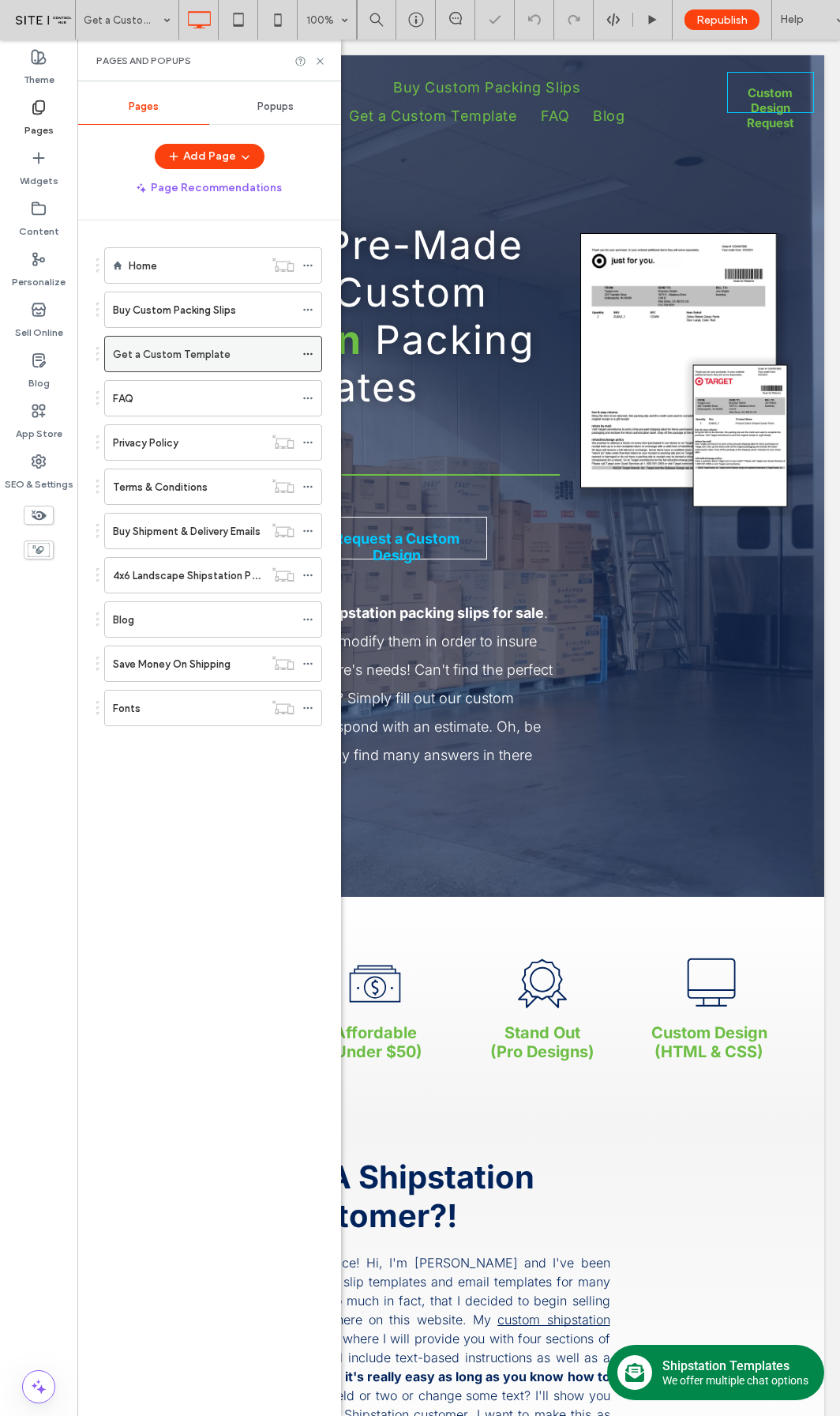
click at [308, 352] on icon at bounding box center [309, 354] width 11 height 11
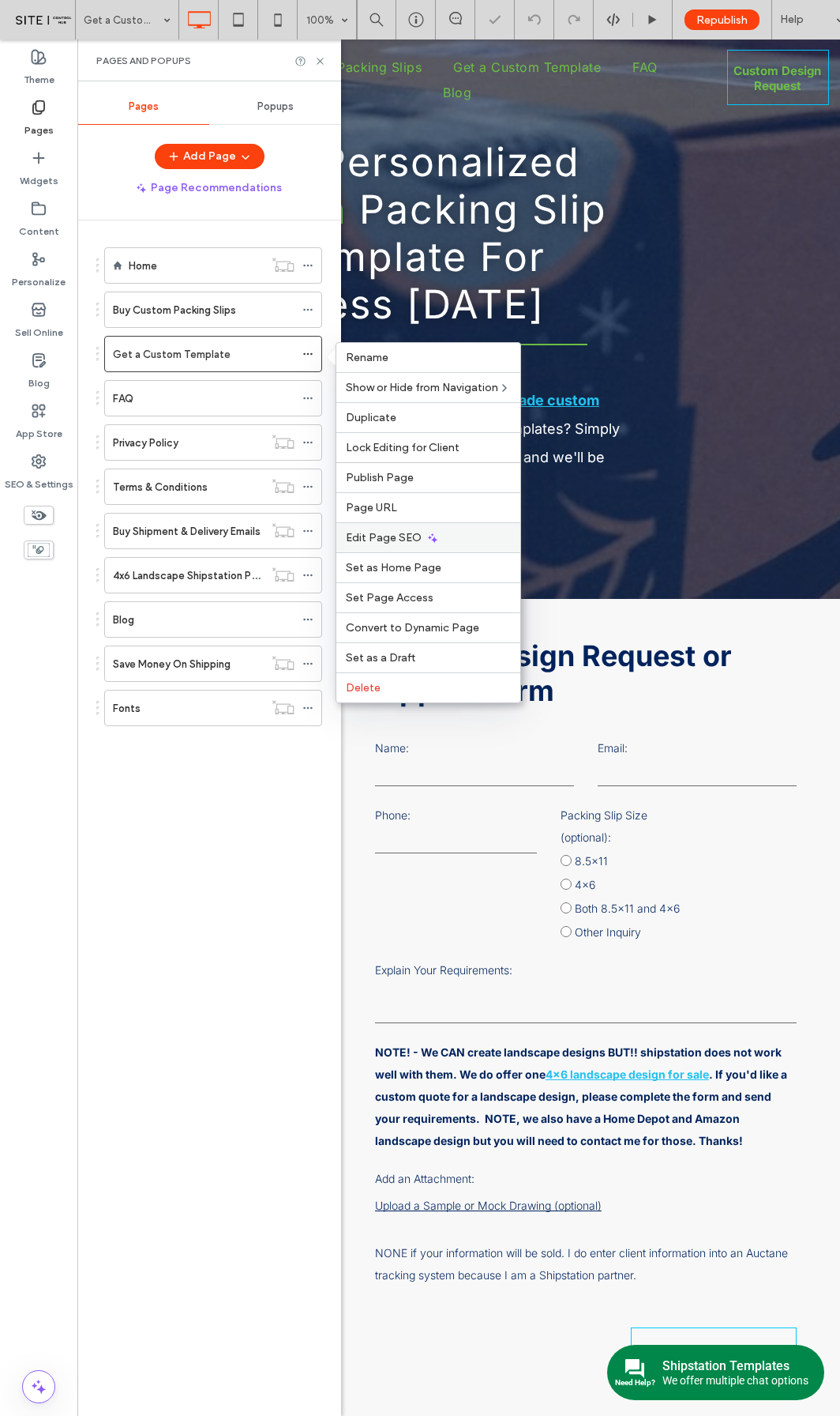
click at [374, 541] on span "Edit Page SEO" at bounding box center [384, 537] width 76 height 13
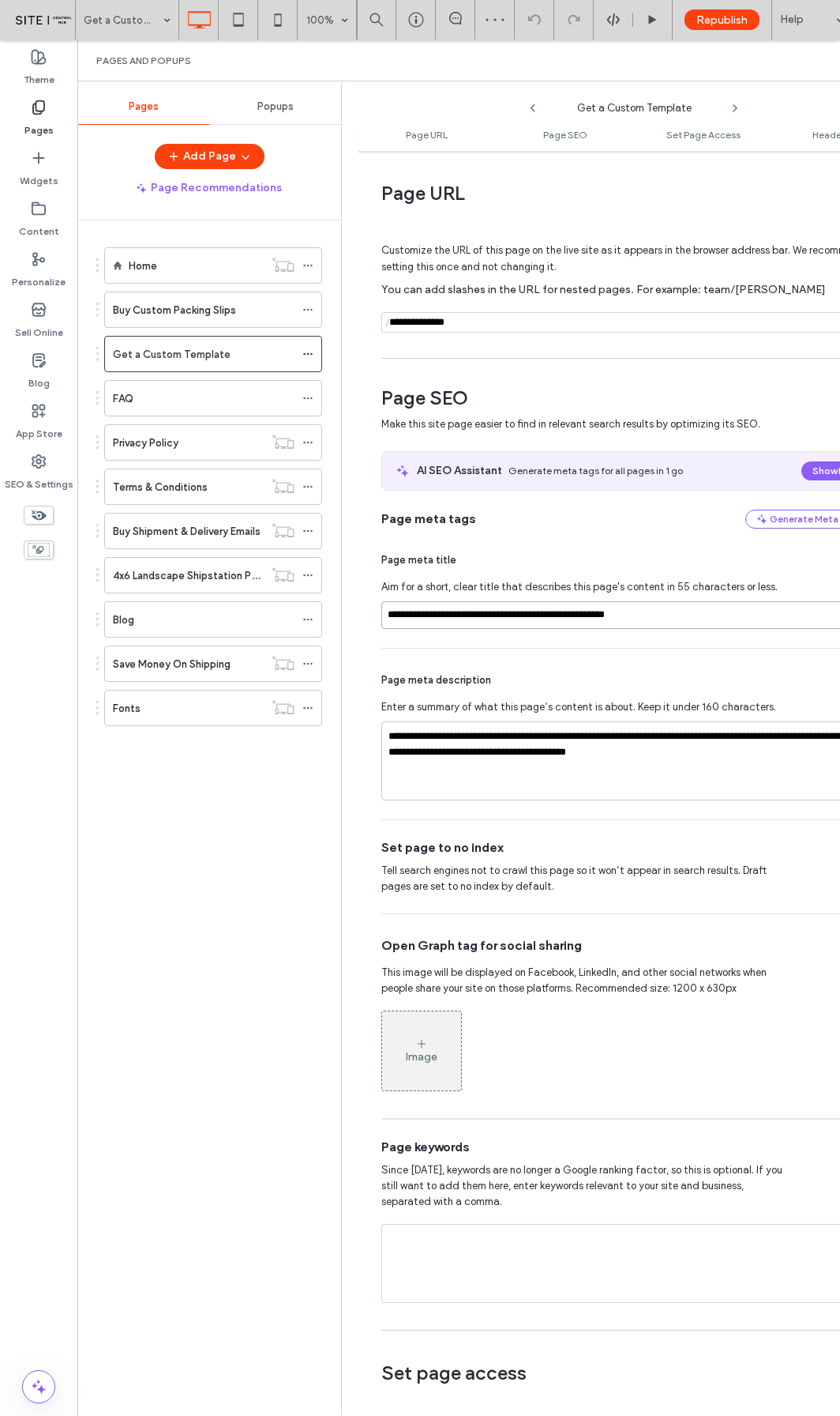
click at [473, 621] on input "**********" at bounding box center [628, 615] width 494 height 28
